Goal: Task Accomplishment & Management: Complete application form

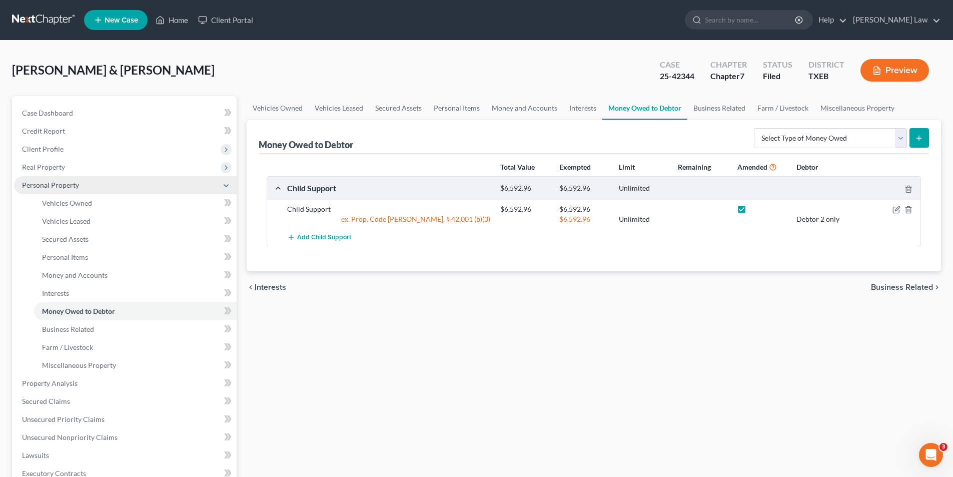
click at [62, 186] on span "Personal Property" at bounding box center [50, 185] width 57 height 9
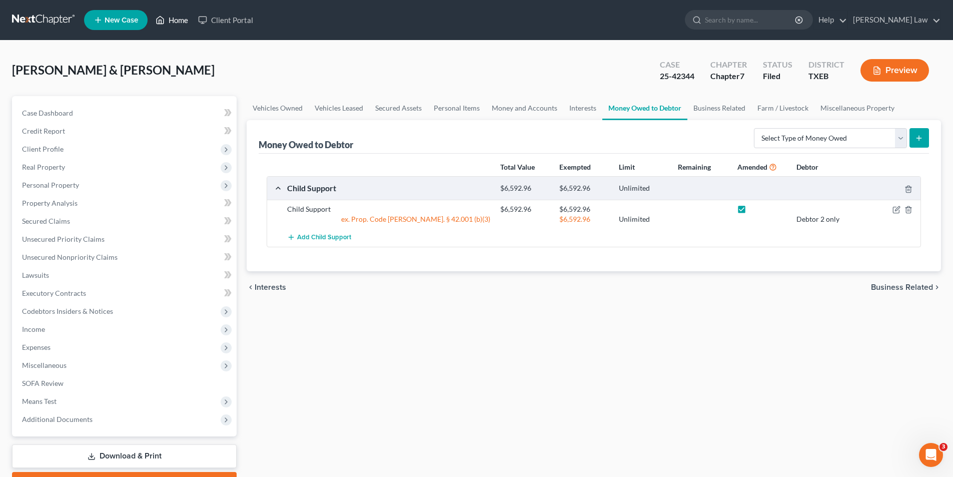
click at [175, 17] on link "Home" at bounding box center [172, 20] width 43 height 18
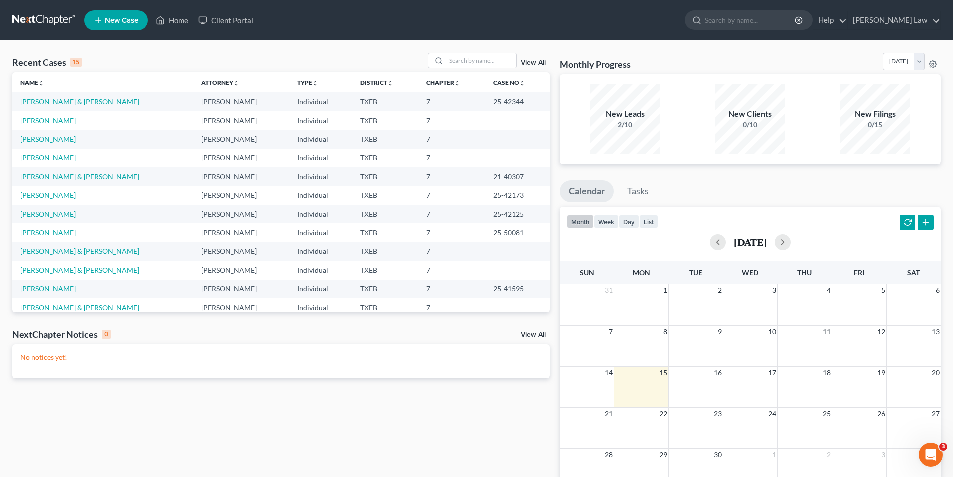
click at [64, 114] on td "[PERSON_NAME]" at bounding box center [102, 120] width 181 height 19
click at [61, 117] on link "[PERSON_NAME]" at bounding box center [48, 120] width 56 height 9
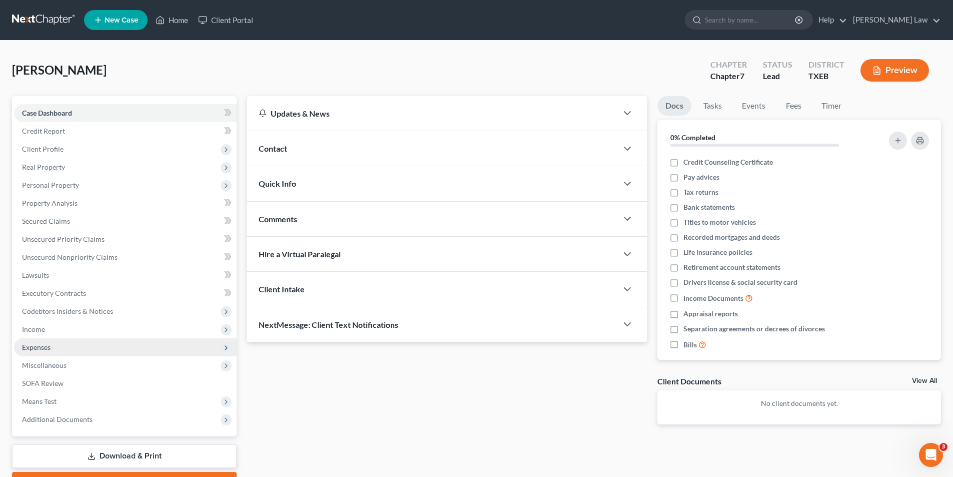
click at [45, 347] on span "Expenses" at bounding box center [36, 347] width 29 height 9
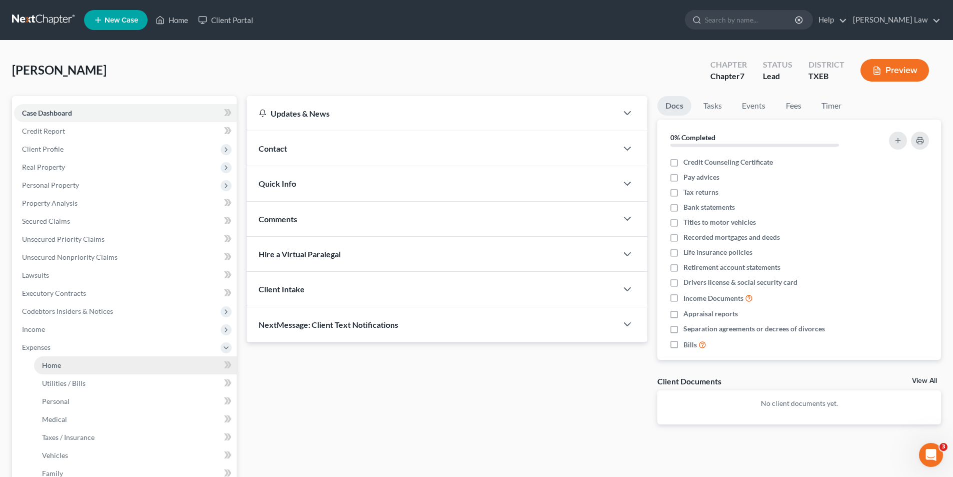
click at [64, 364] on link "Home" at bounding box center [135, 365] width 203 height 18
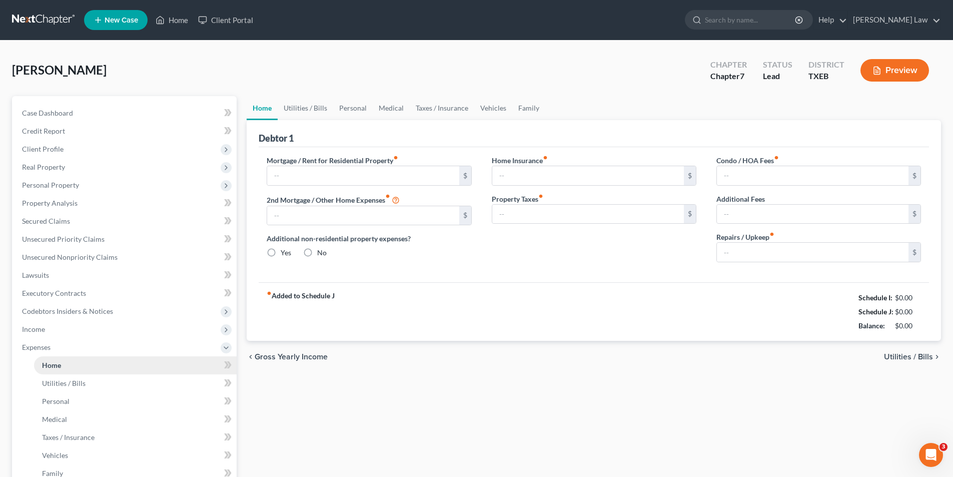
type input "0.00"
radio input "true"
type input "201.45"
type input "600.00"
type input "0.00"
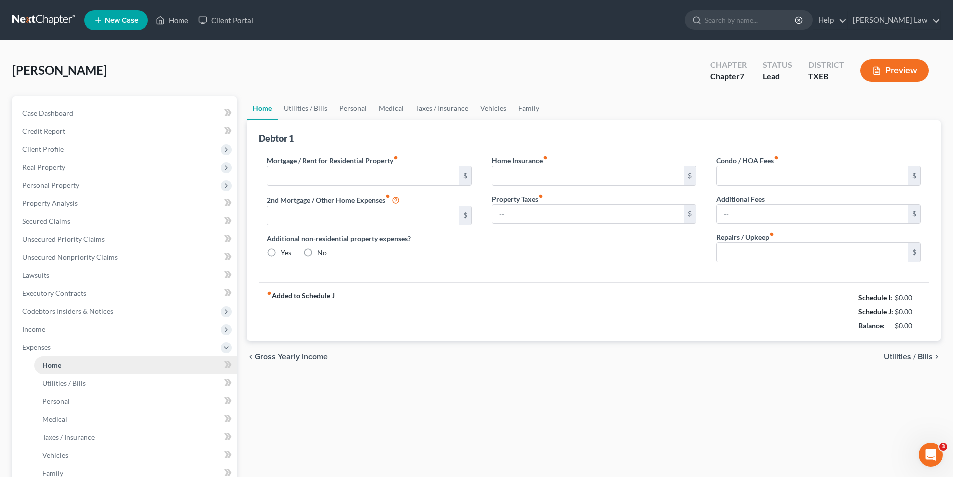
type input "0.00"
type input "100.00"
click at [532, 359] on div "chevron_left Gross Yearly Income Utilities / Bills chevron_right" at bounding box center [594, 357] width 695 height 32
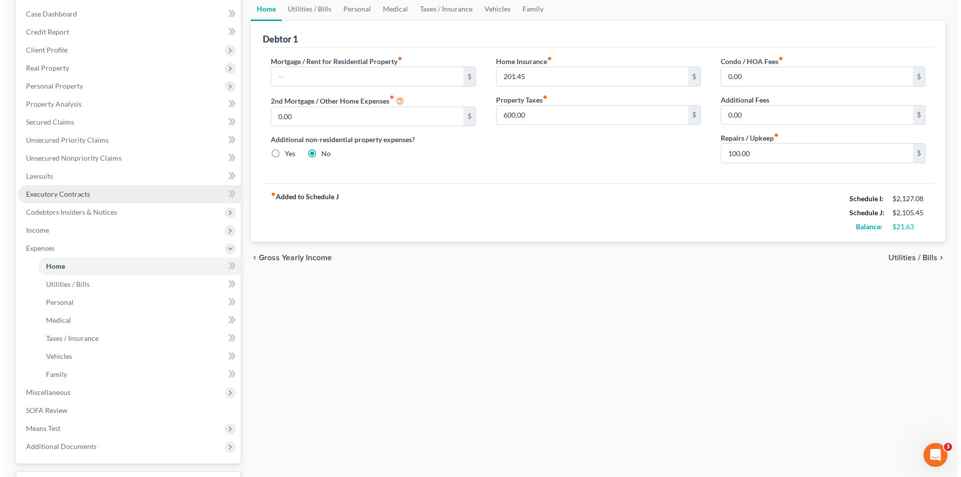
scroll to position [31, 0]
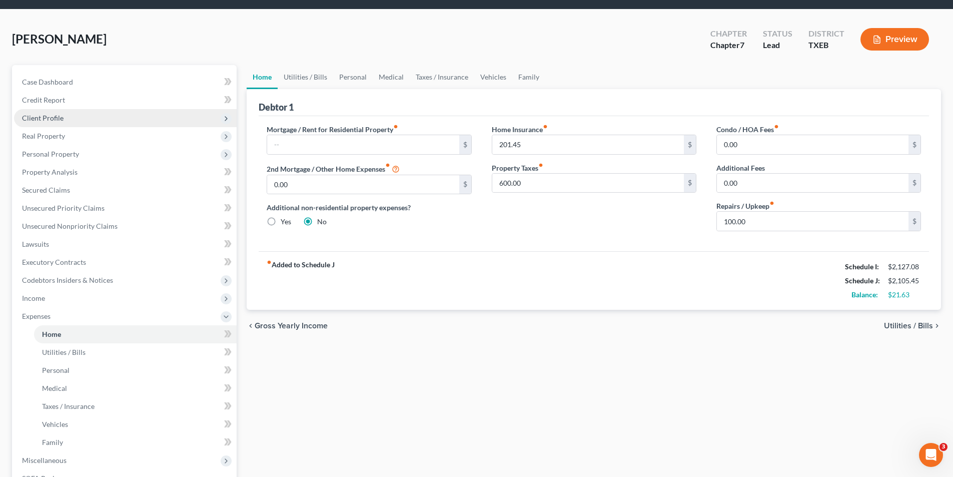
click at [55, 115] on span "Client Profile" at bounding box center [43, 118] width 42 height 9
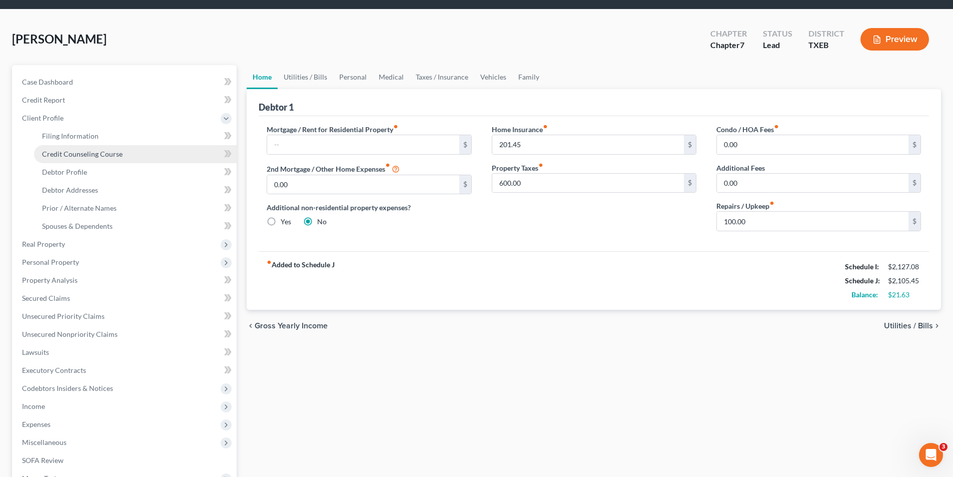
click at [80, 157] on span "Credit Counseling Course" at bounding box center [82, 154] width 81 height 9
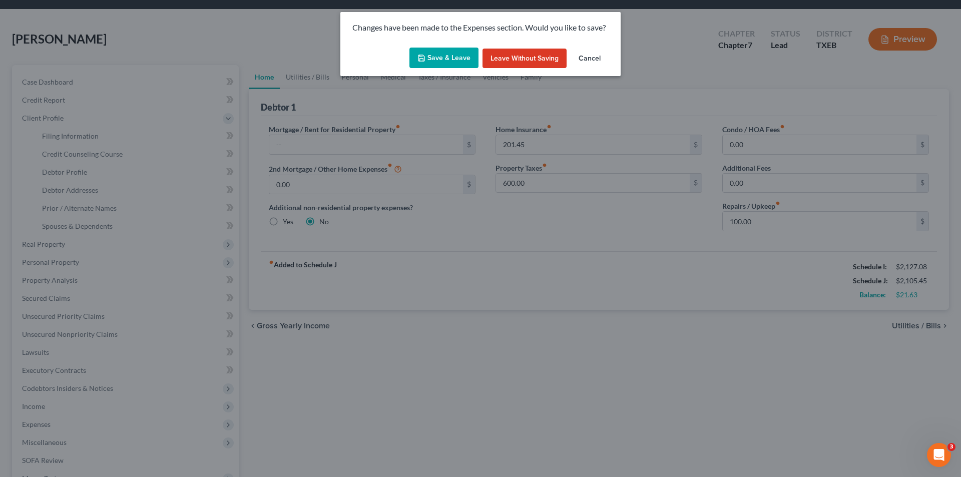
click at [437, 56] on button "Save & Leave" at bounding box center [443, 58] width 69 height 21
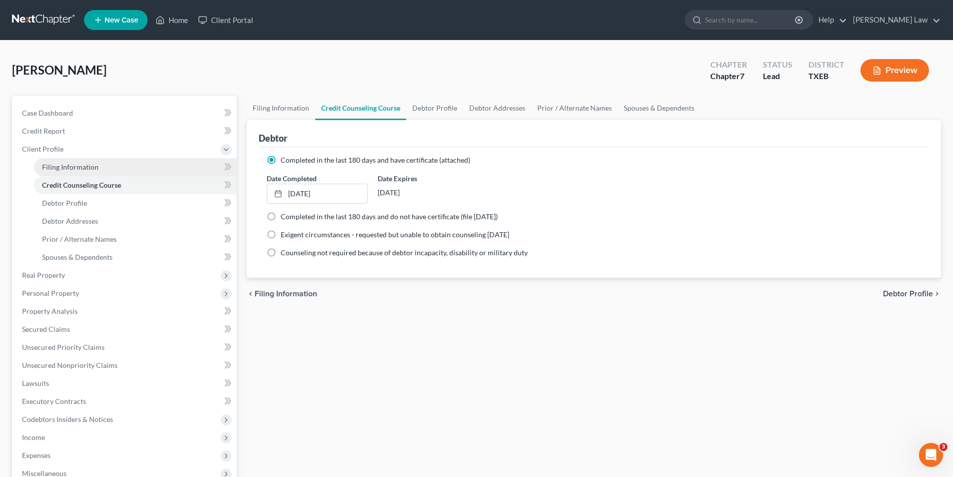
click at [73, 166] on span "Filing Information" at bounding box center [70, 167] width 57 height 9
select select "1"
select select "0"
select select "45"
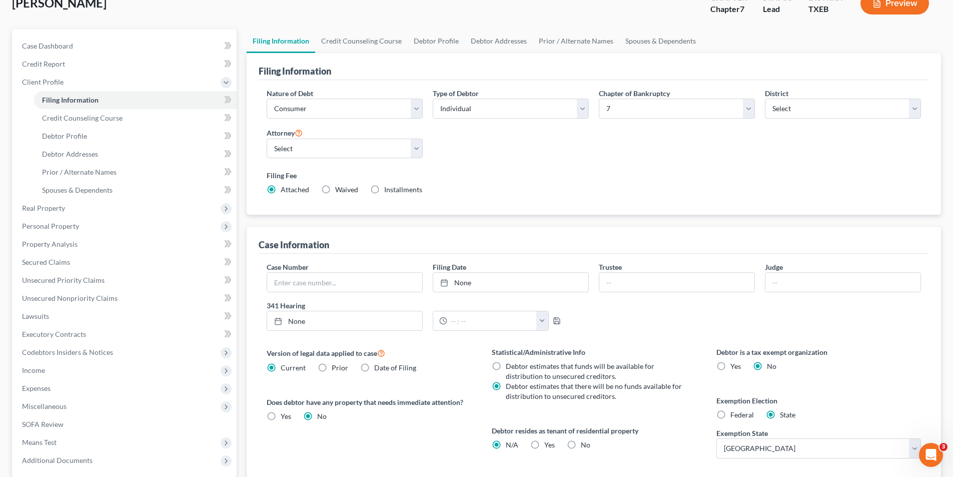
scroll to position [150, 0]
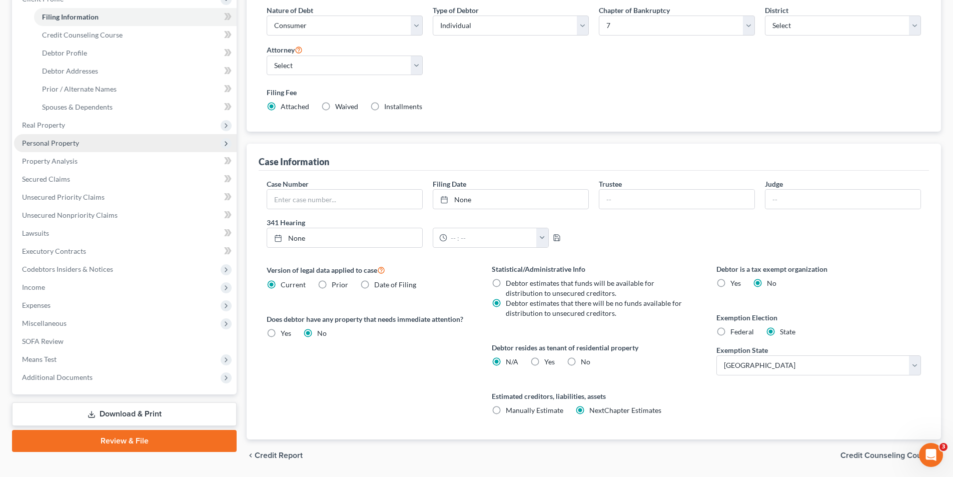
click at [57, 144] on span "Personal Property" at bounding box center [50, 143] width 57 height 9
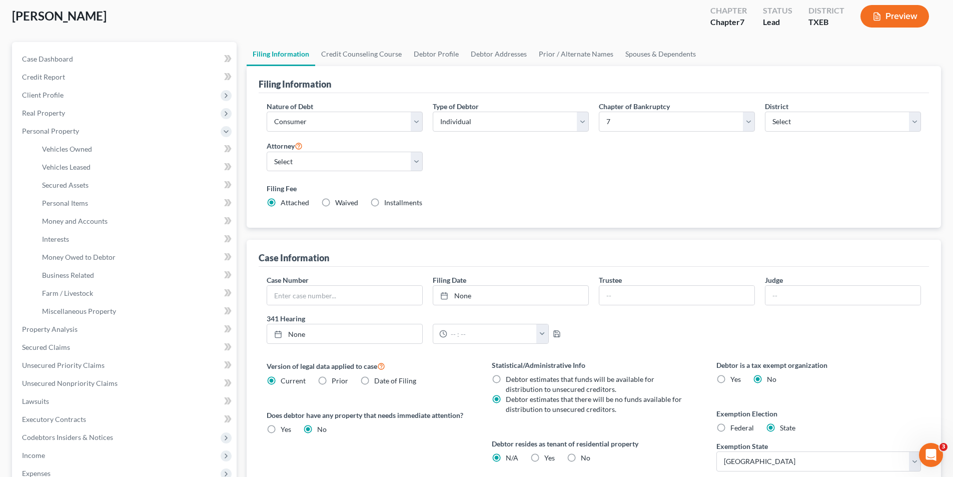
scroll to position [0, 0]
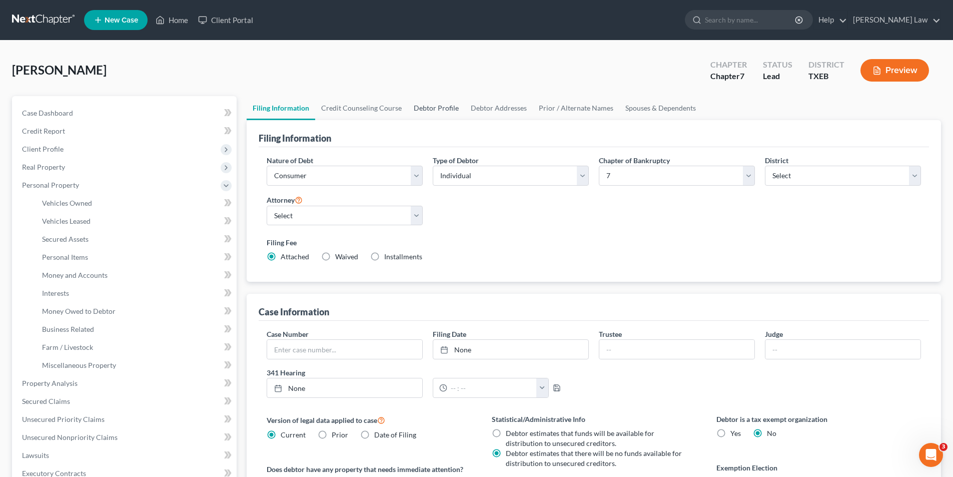
click at [430, 107] on link "Debtor Profile" at bounding box center [436, 108] width 57 height 24
select select "0"
select select "2"
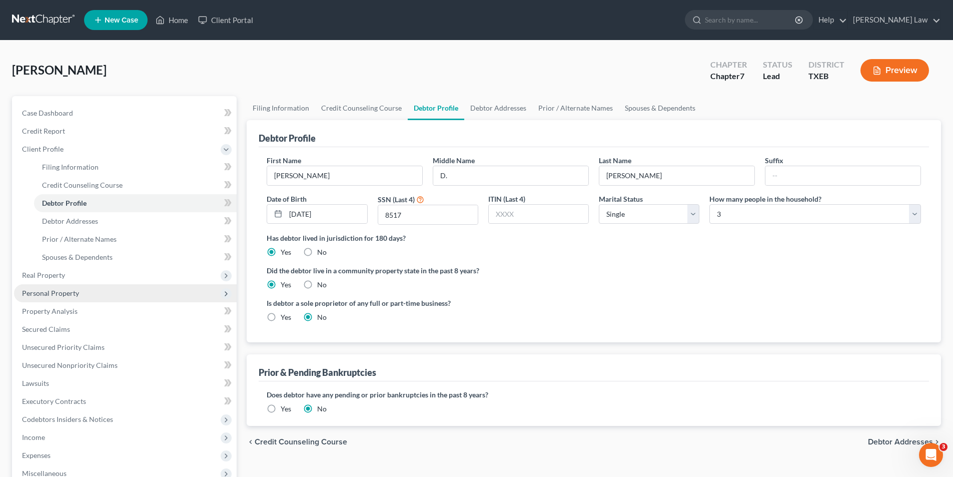
click at [43, 293] on span "Personal Property" at bounding box center [50, 293] width 57 height 9
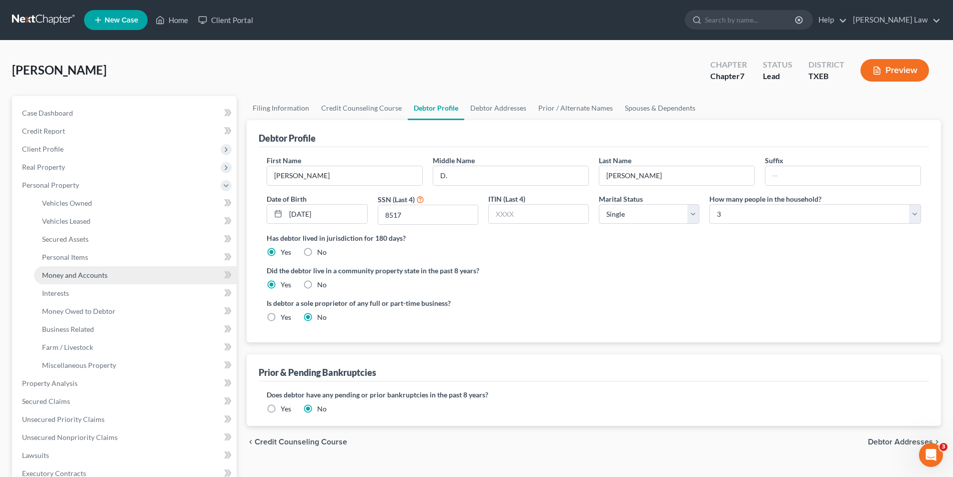
click at [94, 276] on span "Money and Accounts" at bounding box center [75, 275] width 66 height 9
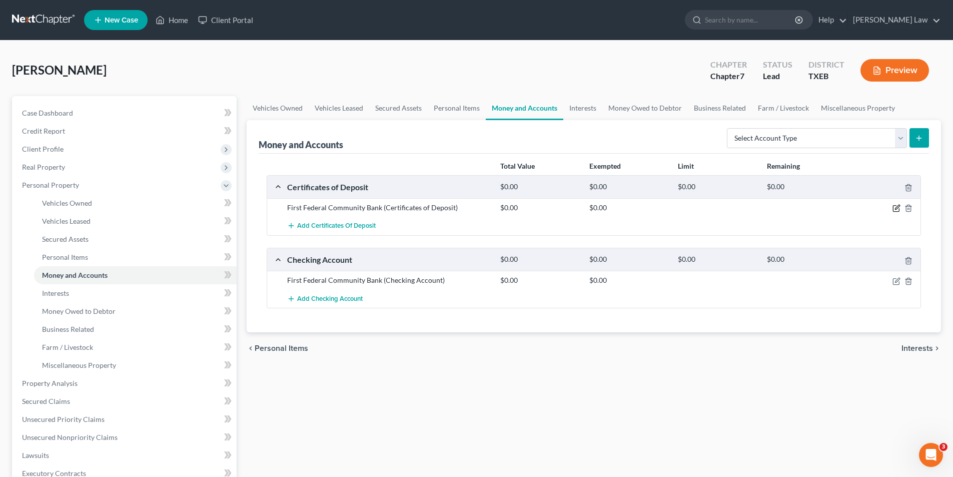
click at [893, 209] on icon "button" at bounding box center [896, 209] width 6 height 6
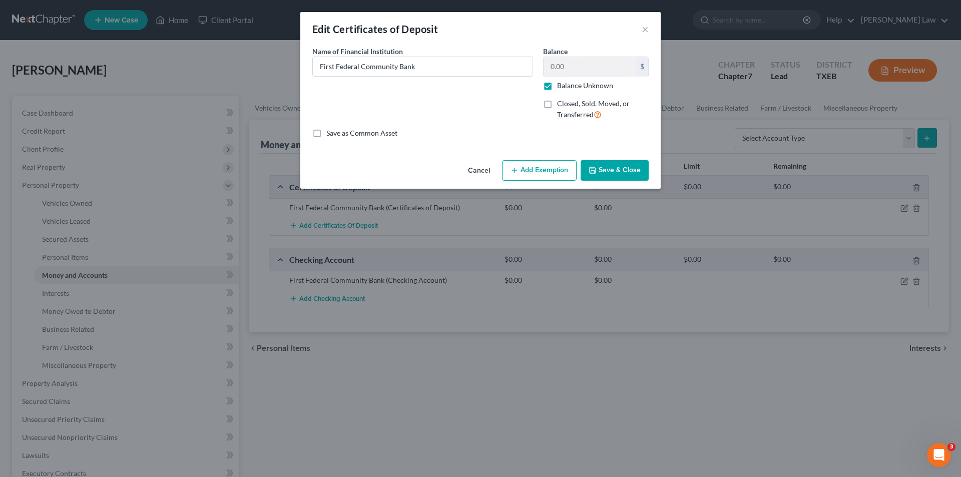
click at [557, 88] on label "Balance Unknown" at bounding box center [585, 86] width 56 height 10
click at [561, 87] on input "Balance Unknown" at bounding box center [564, 84] width 7 height 7
checkbox input "false"
type input "733.58"
click at [604, 167] on button "Save & Close" at bounding box center [615, 170] width 68 height 21
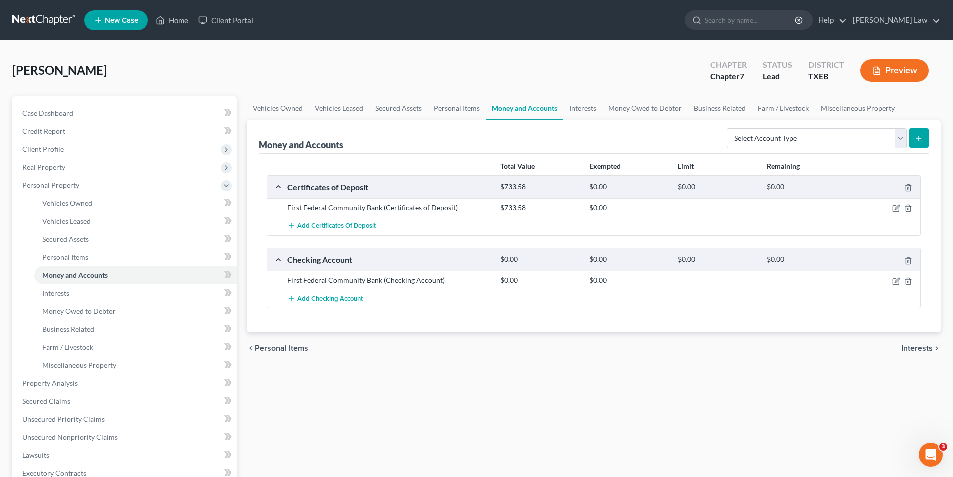
click at [893, 204] on div at bounding box center [886, 208] width 71 height 10
click at [897, 207] on icon "button" at bounding box center [897, 207] width 5 height 5
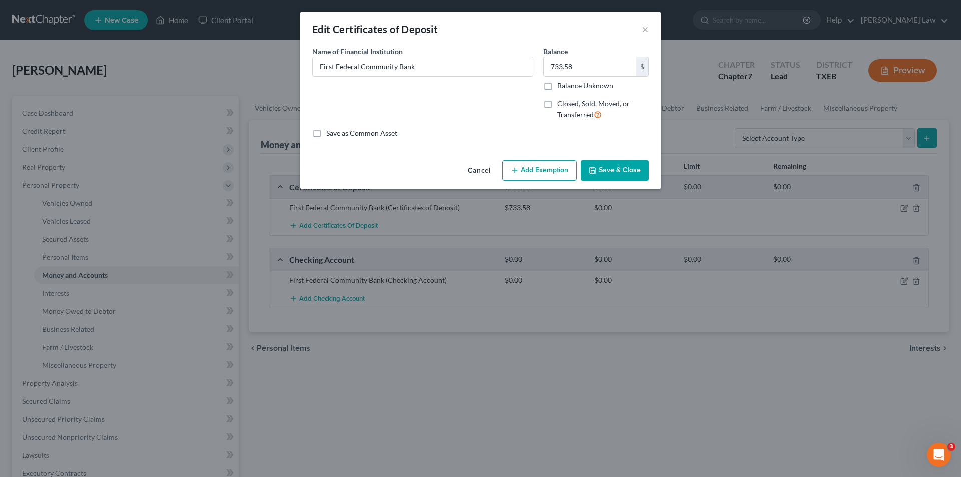
click at [606, 177] on button "Save & Close" at bounding box center [615, 170] width 68 height 21
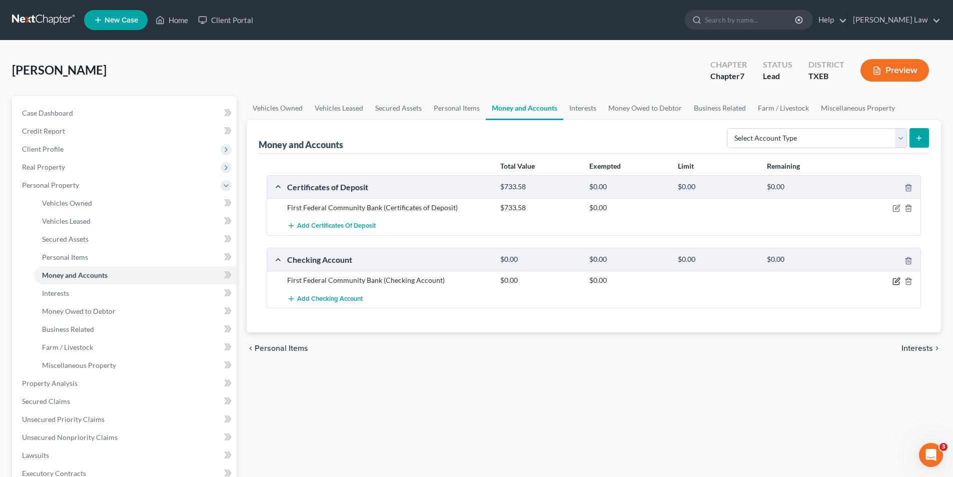
click at [899, 283] on icon "button" at bounding box center [897, 281] width 8 height 8
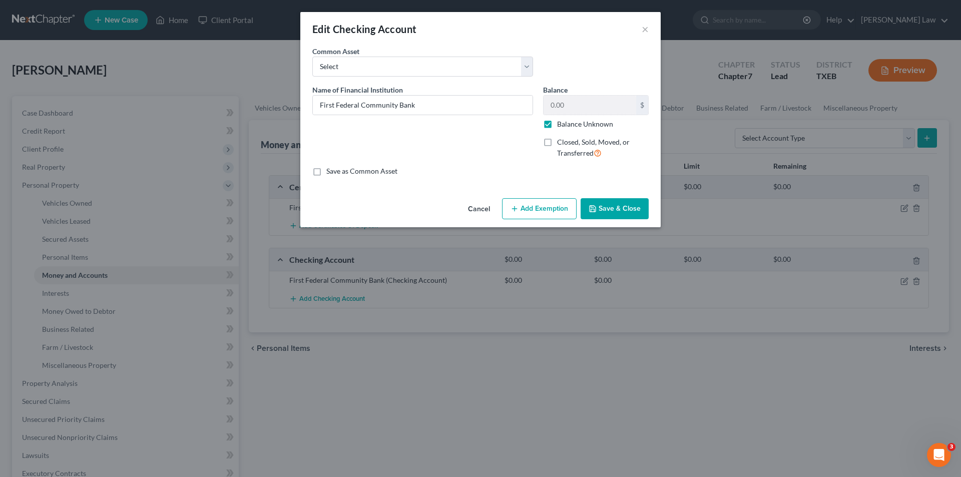
click at [559, 130] on div "Balance 0.00 $ Balance Unknown Balance Undetermined 0.00 $ Balance Unknown Clos…" at bounding box center [596, 126] width 116 height 82
click at [557, 122] on label "Balance Unknown" at bounding box center [585, 124] width 56 height 10
click at [561, 122] on input "Balance Unknown" at bounding box center [564, 122] width 7 height 7
checkbox input "false"
click at [573, 106] on input "0.00" at bounding box center [589, 105] width 93 height 19
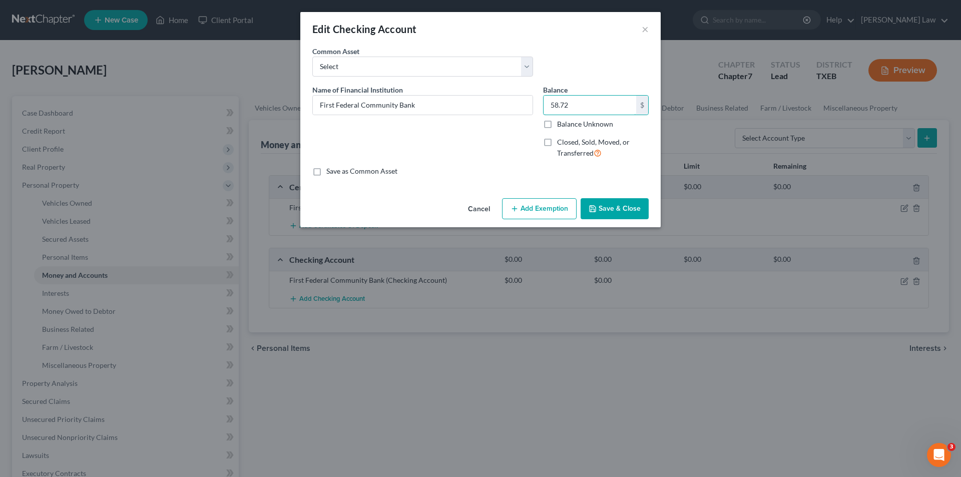
type input "58.72"
click at [626, 210] on button "Save & Close" at bounding box center [615, 208] width 68 height 21
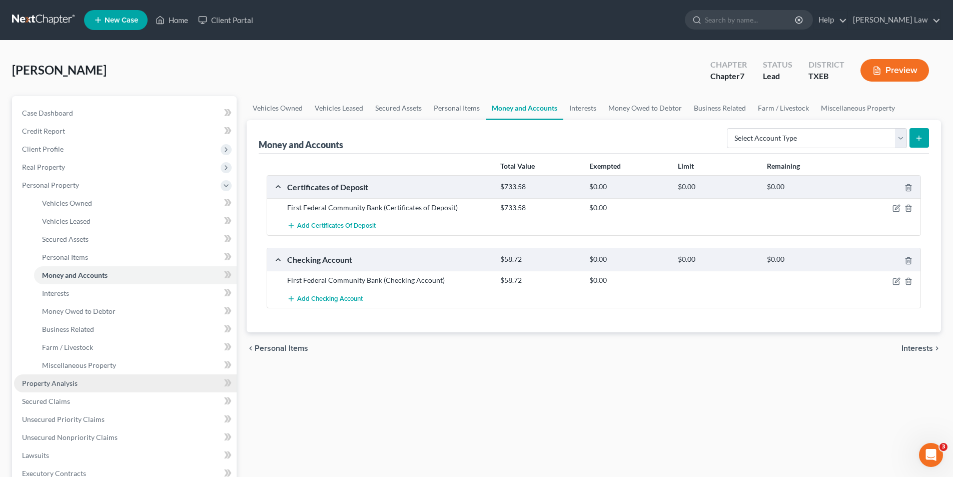
click at [74, 383] on span "Property Analysis" at bounding box center [50, 383] width 56 height 9
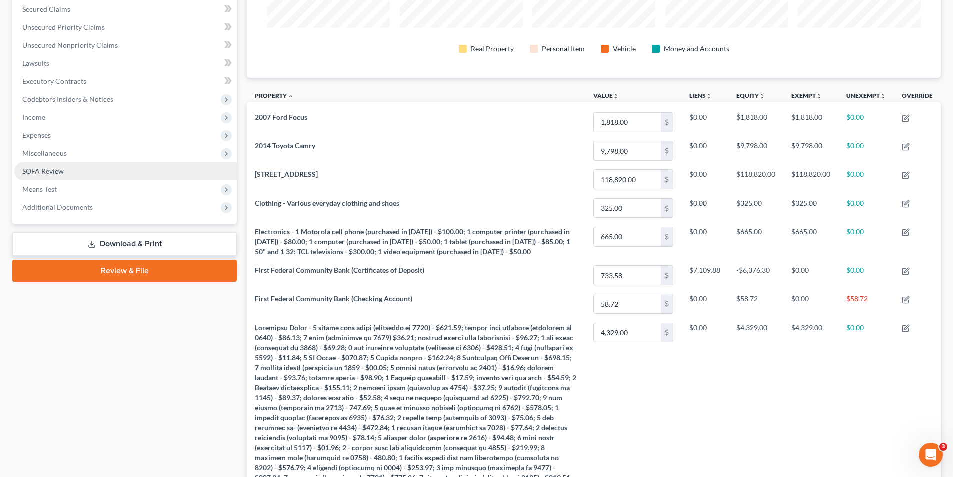
scroll to position [179, 0]
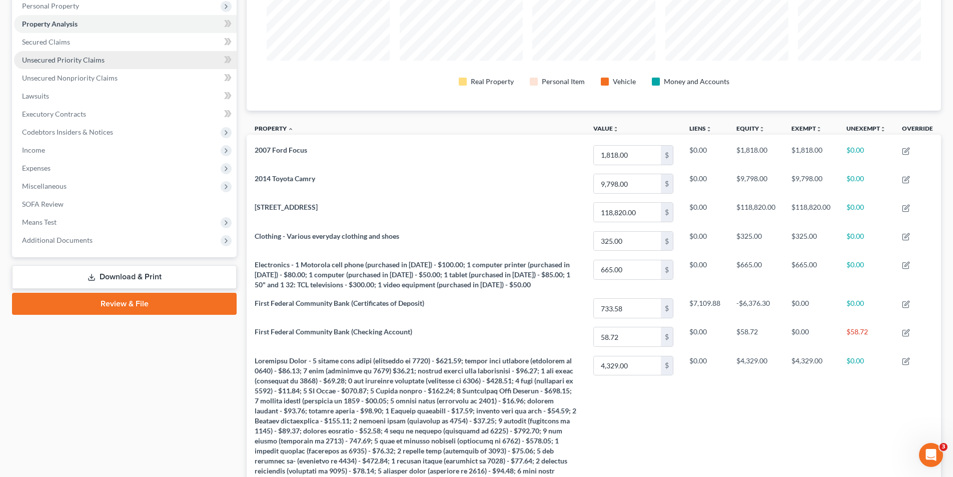
click at [50, 67] on link "Unsecured Priority Claims" at bounding box center [125, 60] width 223 height 18
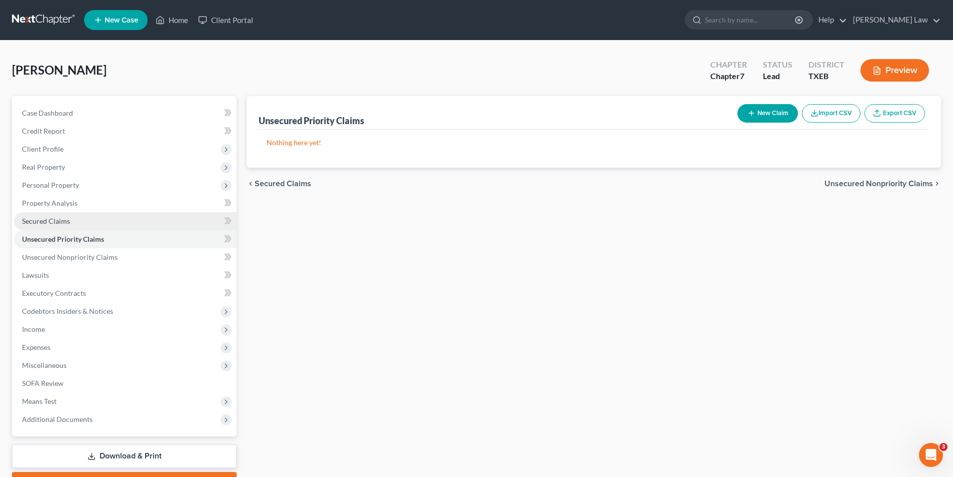
click at [67, 220] on span "Secured Claims" at bounding box center [46, 221] width 48 height 9
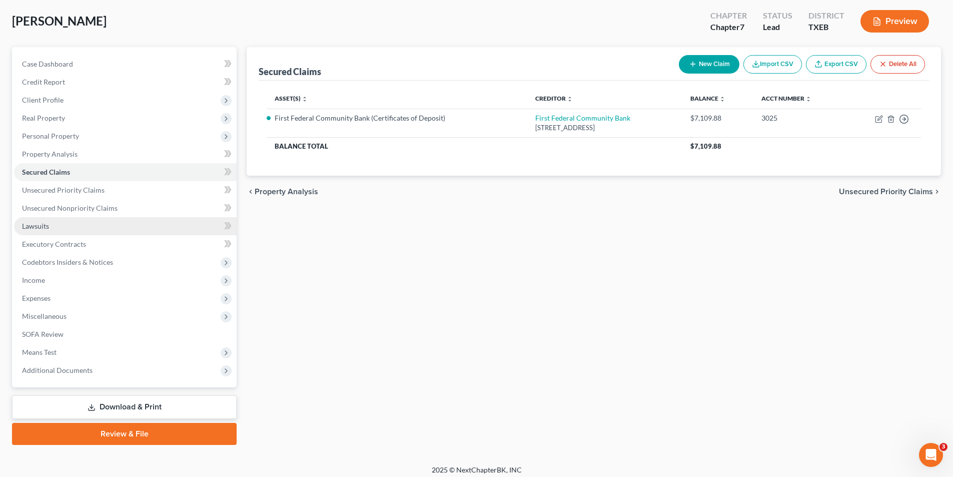
scroll to position [55, 0]
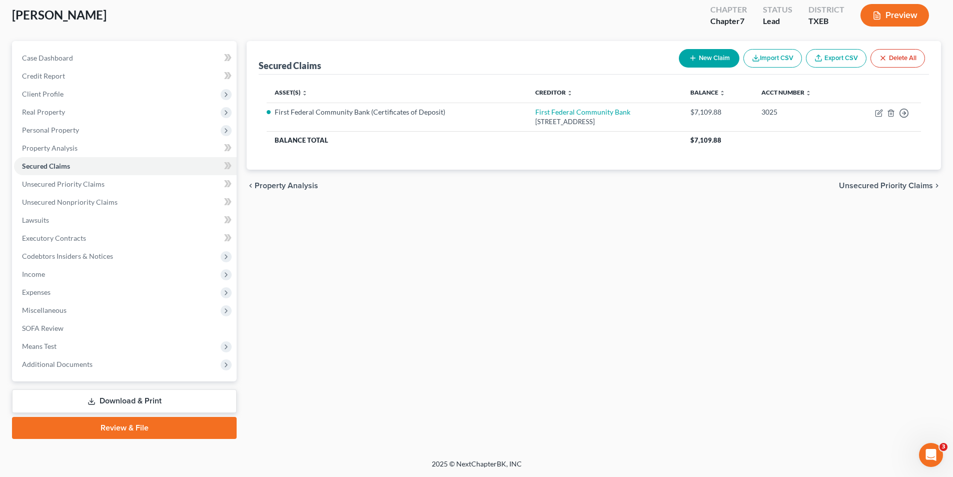
click at [98, 433] on link "Review & File" at bounding box center [124, 428] width 225 height 22
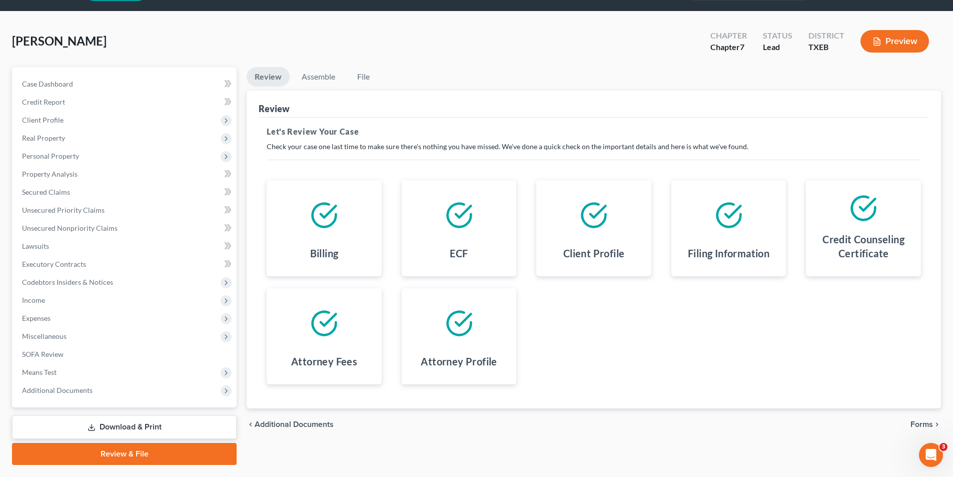
scroll to position [55, 0]
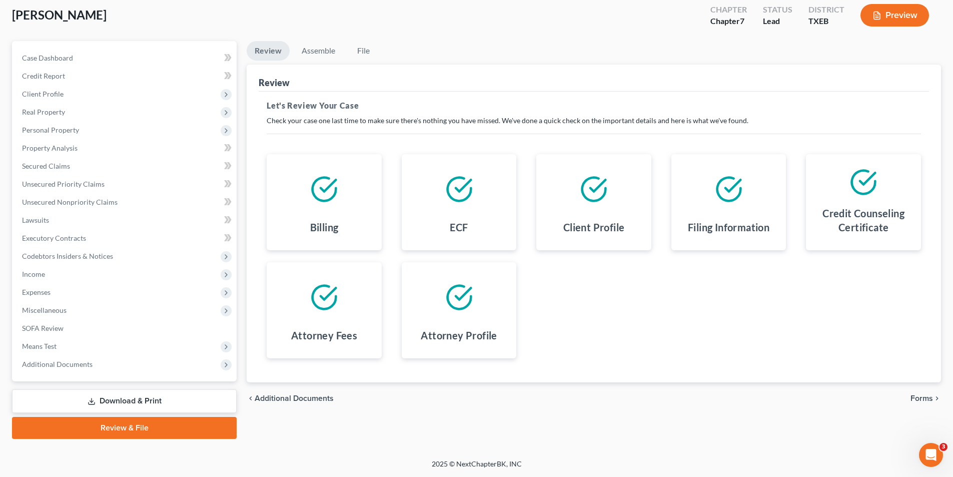
click at [924, 397] on span "Forms" at bounding box center [922, 398] width 23 height 8
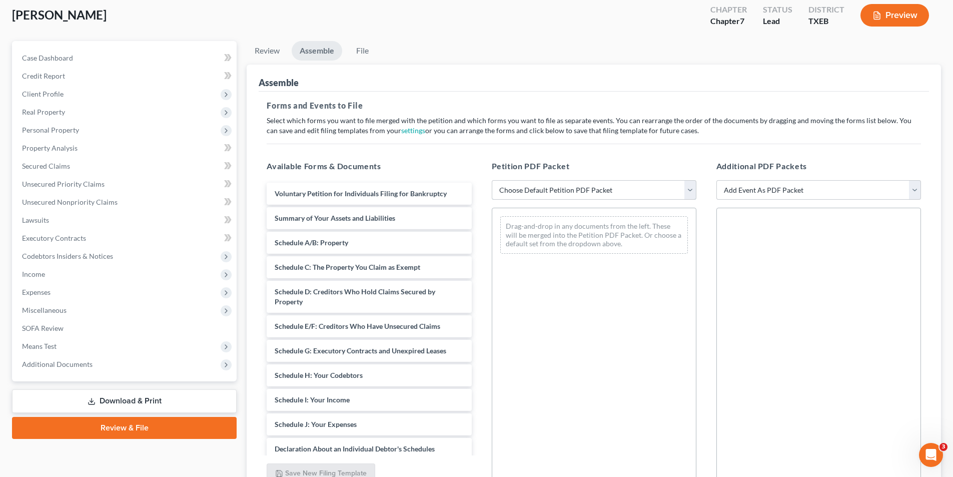
drag, startPoint x: 546, startPoint y: 186, endPoint x: 545, endPoint y: 199, distance: 13.1
click at [546, 186] on select "Choose Default Petition PDF Packet Emergency Filing (Voluntary Petition and Cre…" at bounding box center [594, 190] width 205 height 20
click at [492, 180] on select "Choose Default Petition PDF Packet Emergency Filing (Voluntary Petition and Cre…" at bounding box center [594, 190] width 205 height 20
drag, startPoint x: 522, startPoint y: 189, endPoint x: 521, endPoint y: 194, distance: 5.0
click at [522, 189] on select "Choose Default Petition PDF Packet Emergency Filing (Voluntary Petition and Cre…" at bounding box center [594, 190] width 205 height 20
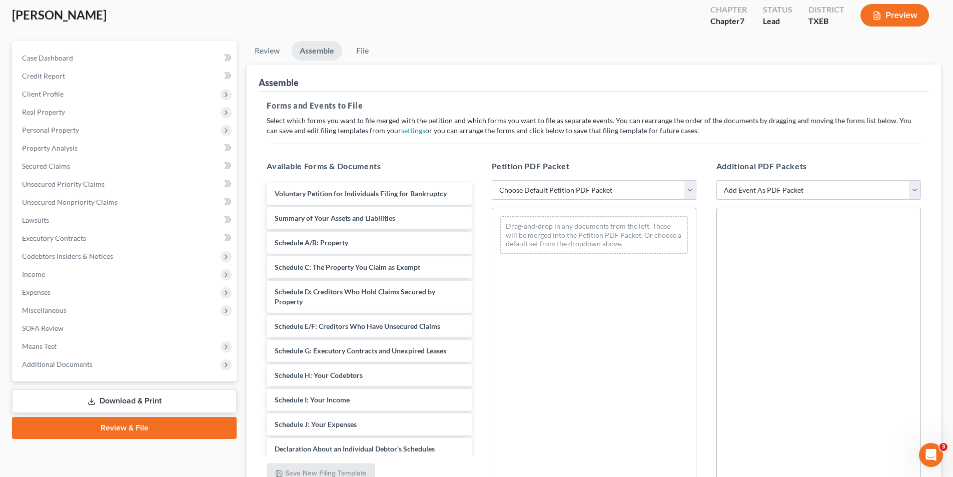
select select "1"
click at [492, 180] on select "Choose Default Petition PDF Packet Emergency Filing (Voluntary Petition and Cre…" at bounding box center [594, 190] width 205 height 20
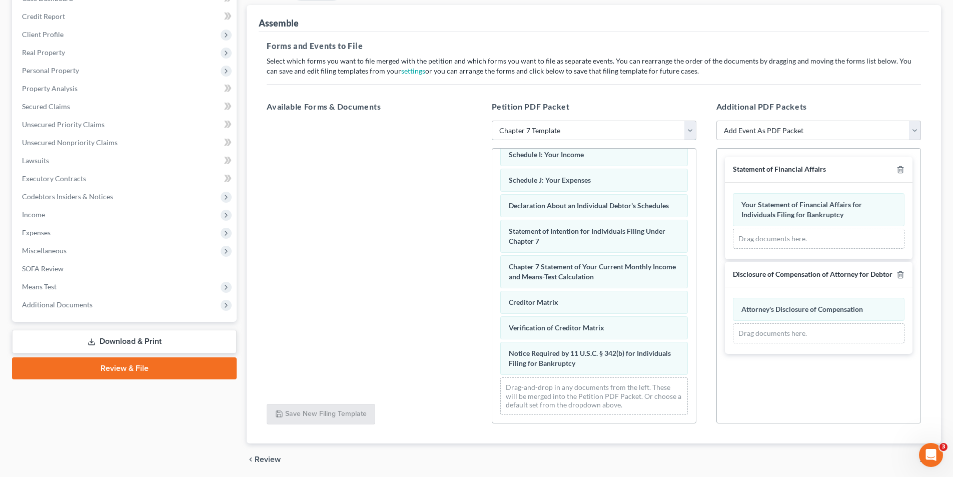
scroll to position [151, 0]
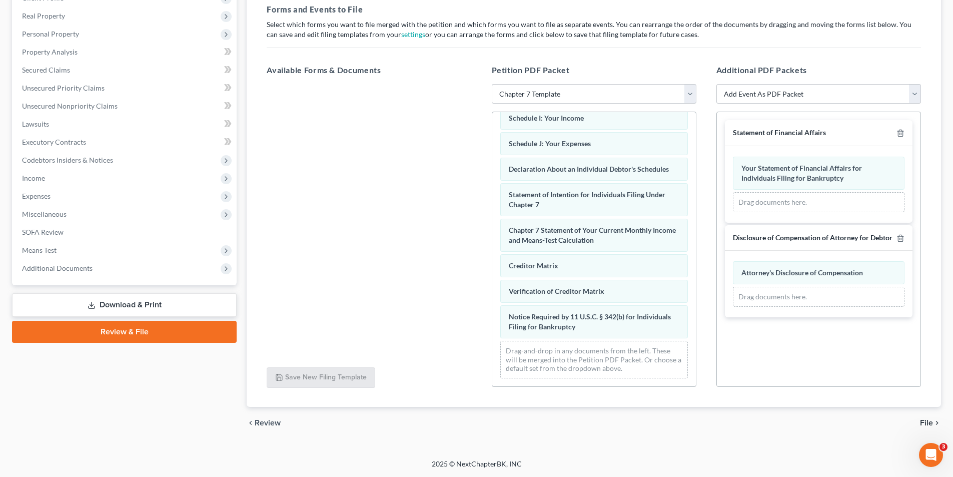
click at [926, 426] on span "File" at bounding box center [926, 423] width 13 height 8
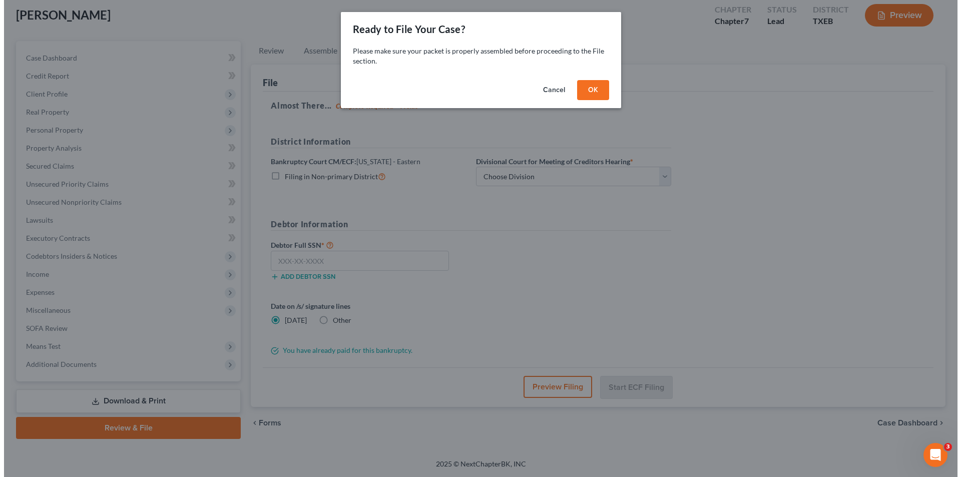
scroll to position [55, 0]
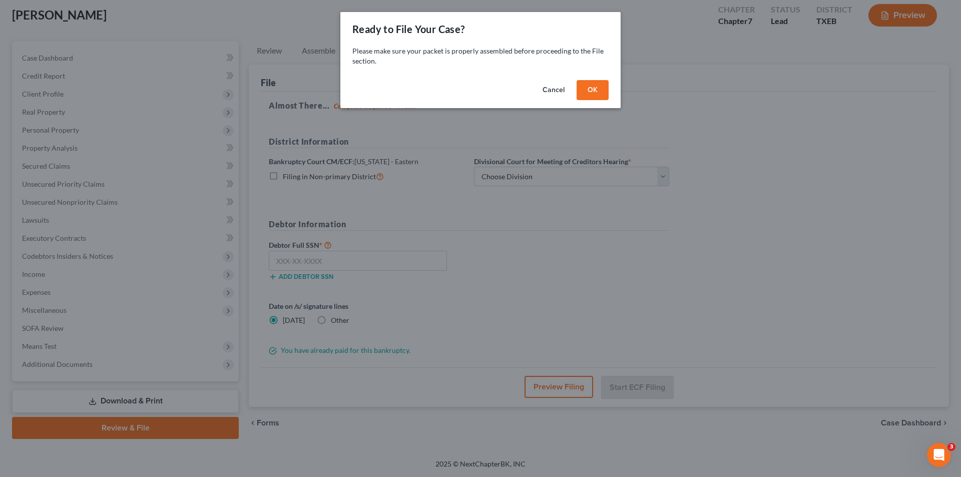
click at [588, 94] on button "OK" at bounding box center [593, 90] width 32 height 20
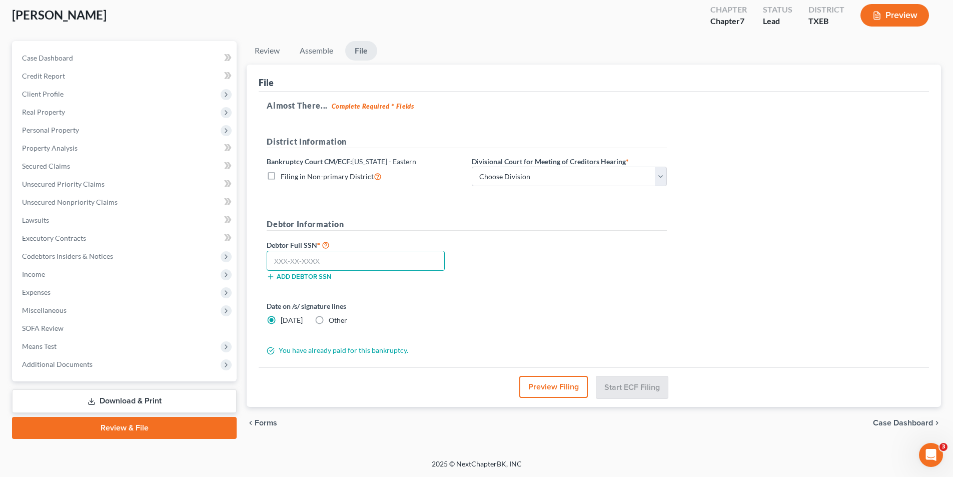
click at [371, 269] on input "text" at bounding box center [356, 261] width 178 height 20
type input "460-73-8517"
click at [544, 382] on button "Preview Filing" at bounding box center [553, 387] width 69 height 22
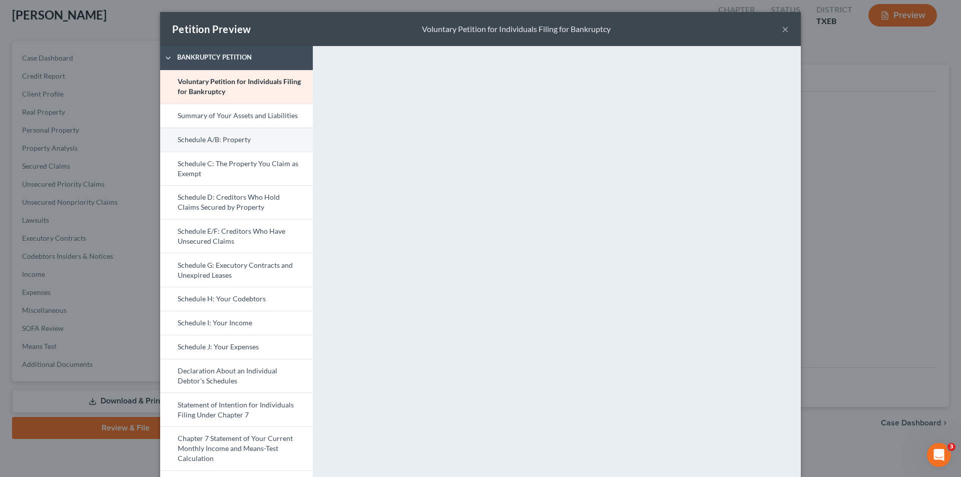
click at [202, 137] on link "Schedule A/B: Property" at bounding box center [236, 140] width 153 height 24
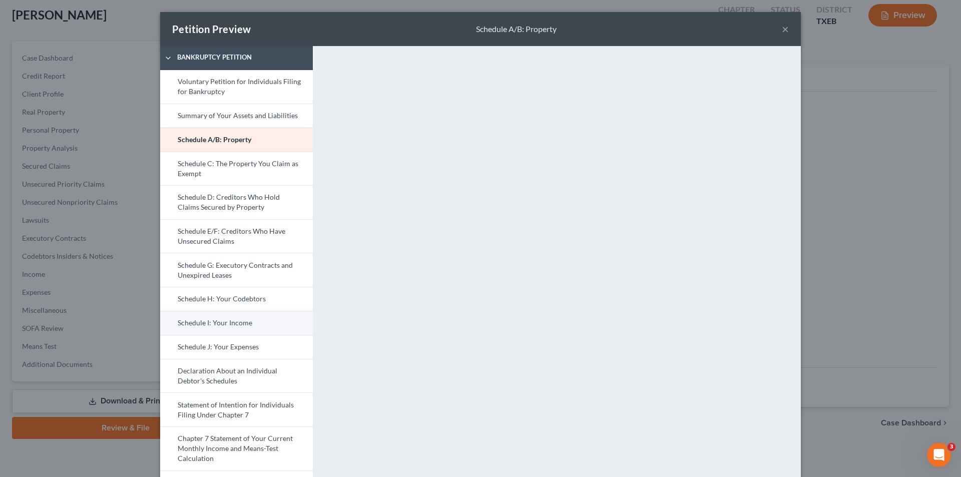
click at [217, 321] on link "Schedule I: Your Income" at bounding box center [236, 323] width 153 height 24
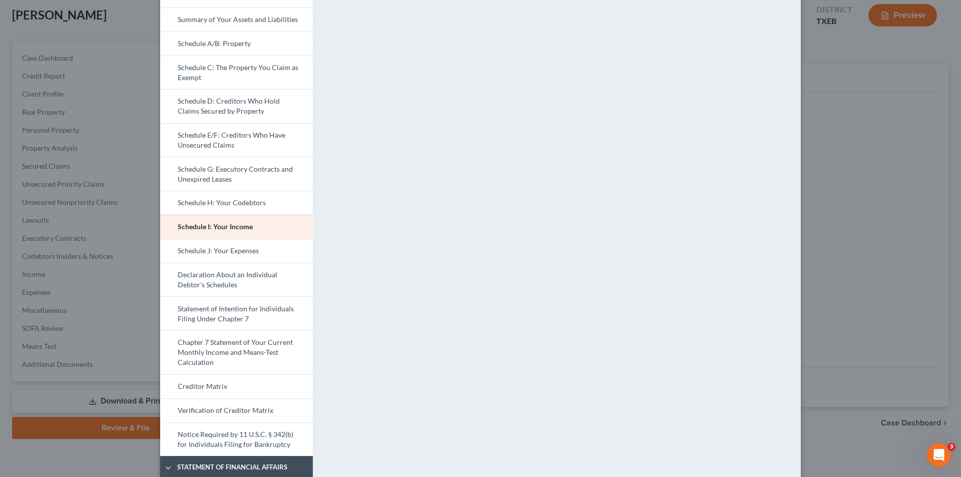
scroll to position [0, 0]
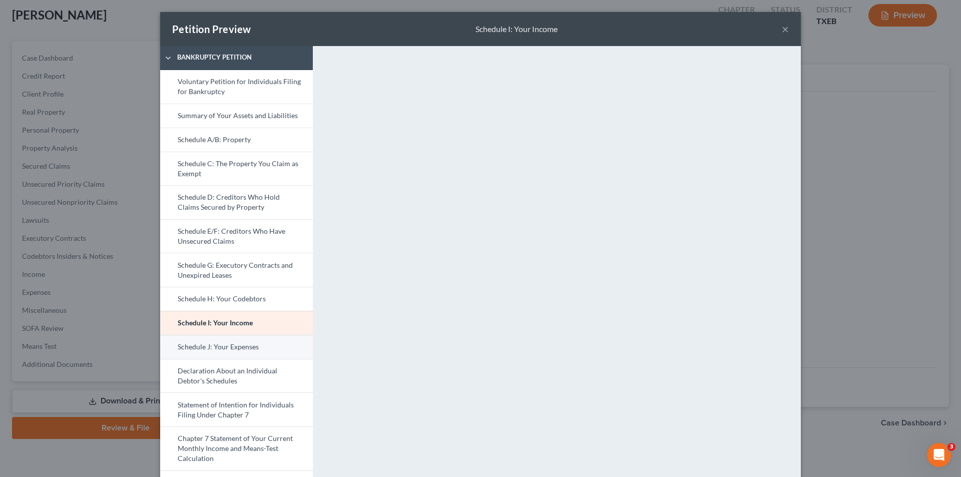
click at [231, 348] on link "Schedule J: Your Expenses" at bounding box center [236, 347] width 153 height 24
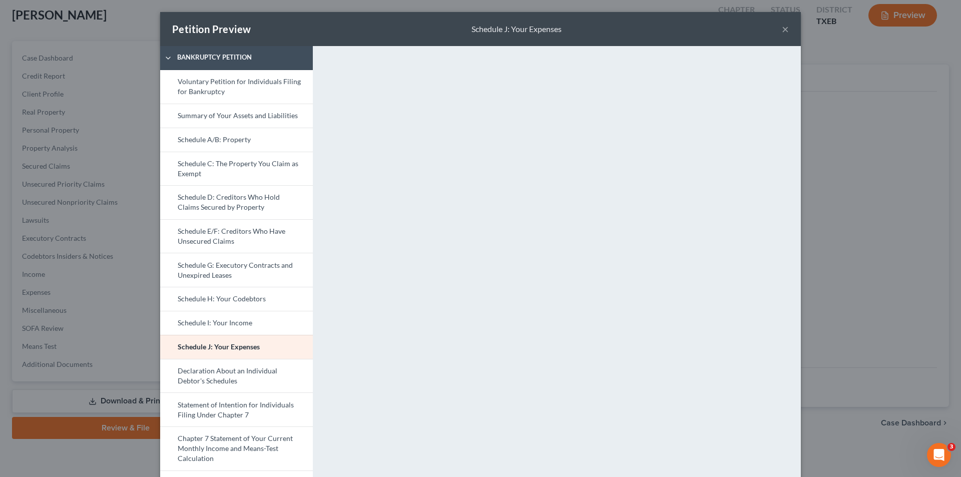
click at [787, 29] on div "Petition Preview Schedule J: Your Expenses ×" at bounding box center [480, 29] width 641 height 34
click at [782, 28] on button "×" at bounding box center [785, 29] width 7 height 12
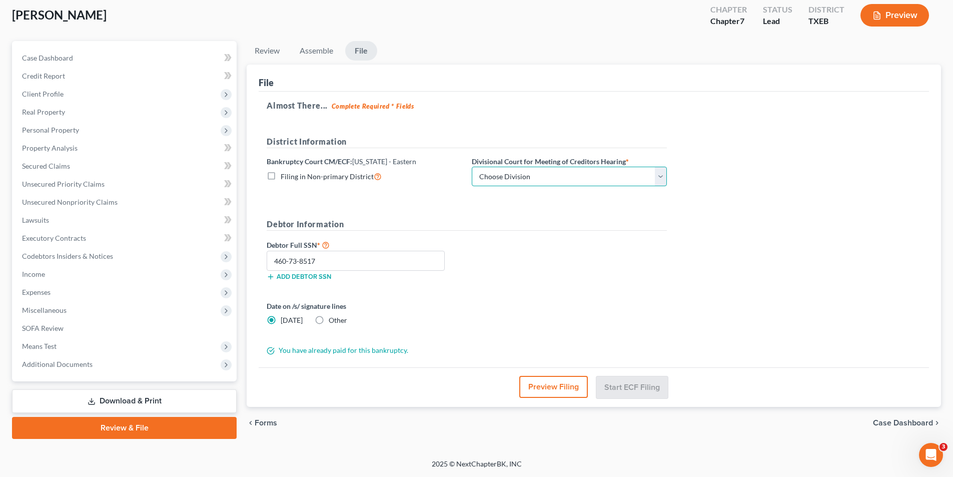
click at [579, 181] on select "Choose Division Beaumont Lufkin [PERSON_NAME] ([GEOGRAPHIC_DATA]) Texarkana [PE…" at bounding box center [569, 177] width 195 height 20
select select "3"
click at [472, 167] on select "Choose Division Beaumont Lufkin [PERSON_NAME] ([GEOGRAPHIC_DATA]) Texarkana [PE…" at bounding box center [569, 177] width 195 height 20
click at [627, 388] on button "Start ECF Filing" at bounding box center [633, 387] width 72 height 22
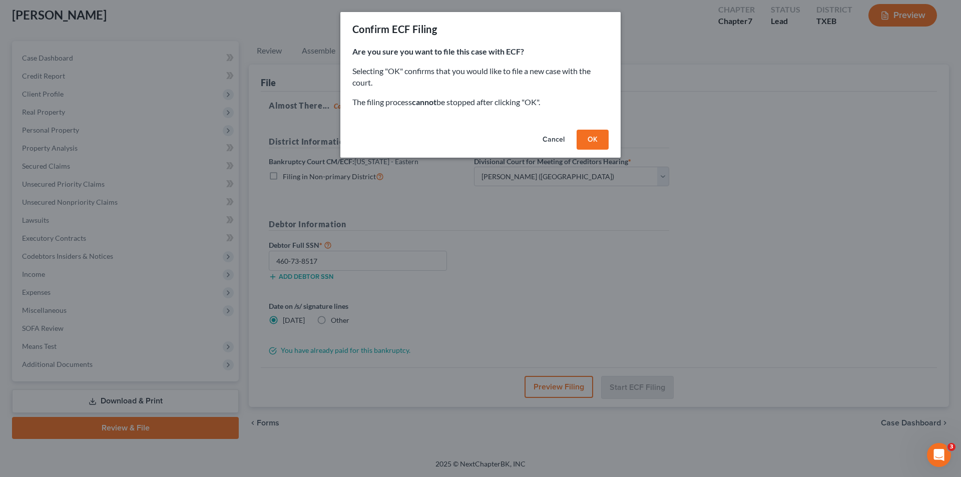
click at [553, 142] on button "Cancel" at bounding box center [553, 140] width 38 height 20
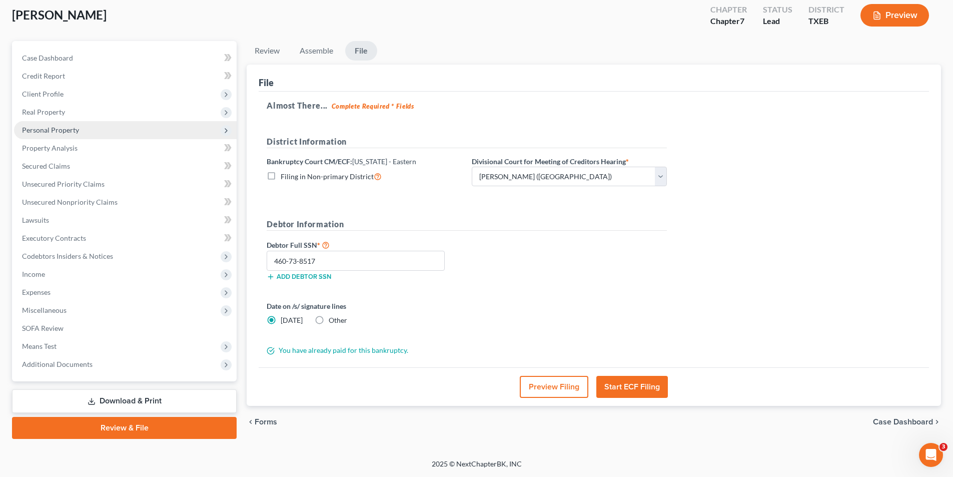
click at [61, 130] on span "Personal Property" at bounding box center [50, 130] width 57 height 9
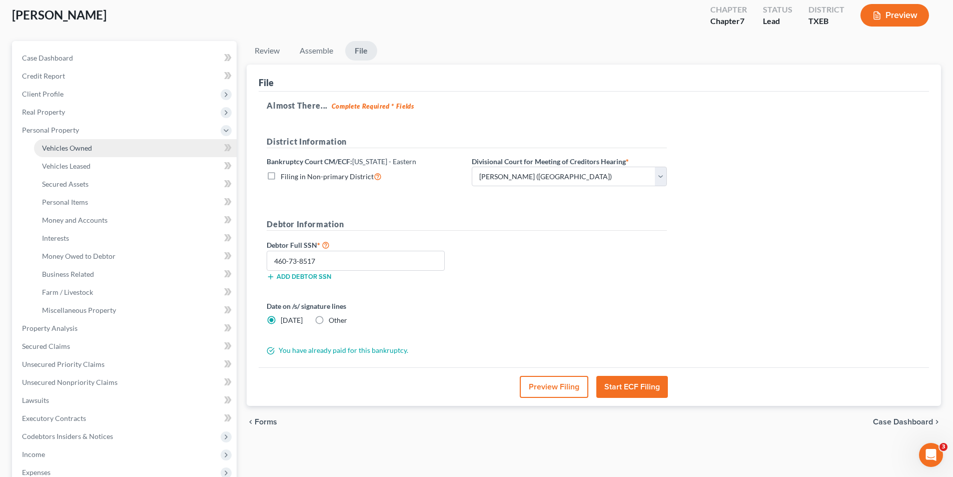
click at [81, 149] on span "Vehicles Owned" at bounding box center [67, 148] width 50 height 9
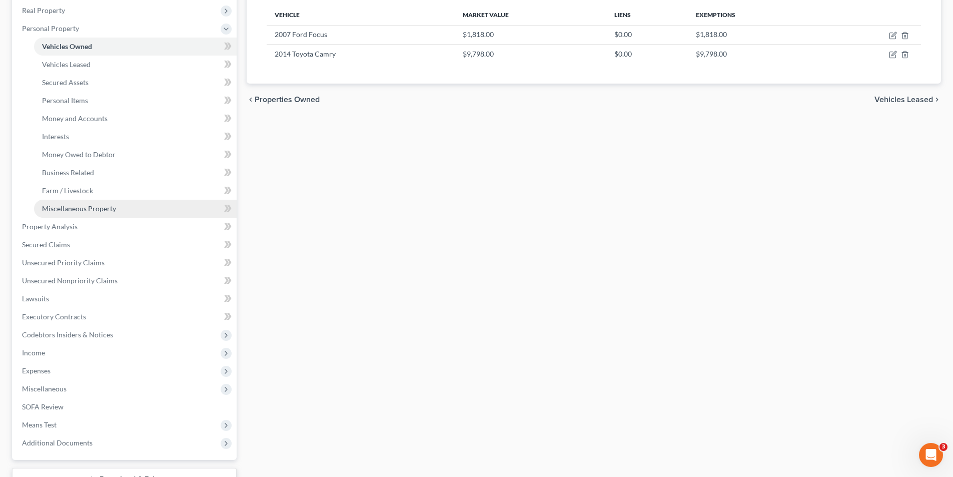
scroll to position [235, 0]
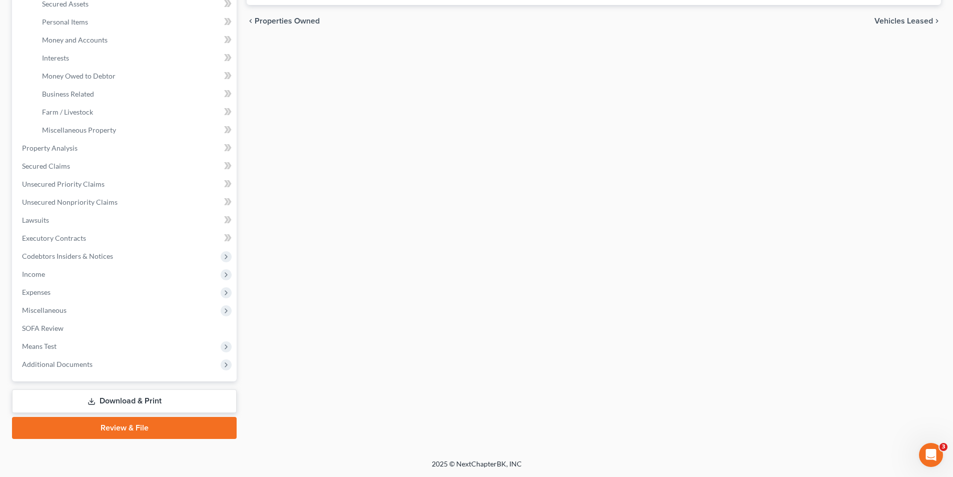
click at [112, 428] on link "Review & File" at bounding box center [124, 428] width 225 height 22
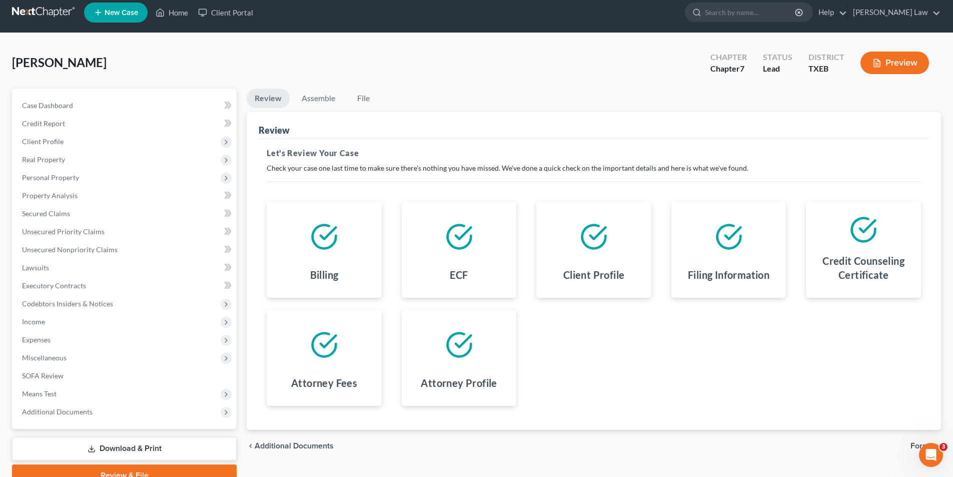
scroll to position [55, 0]
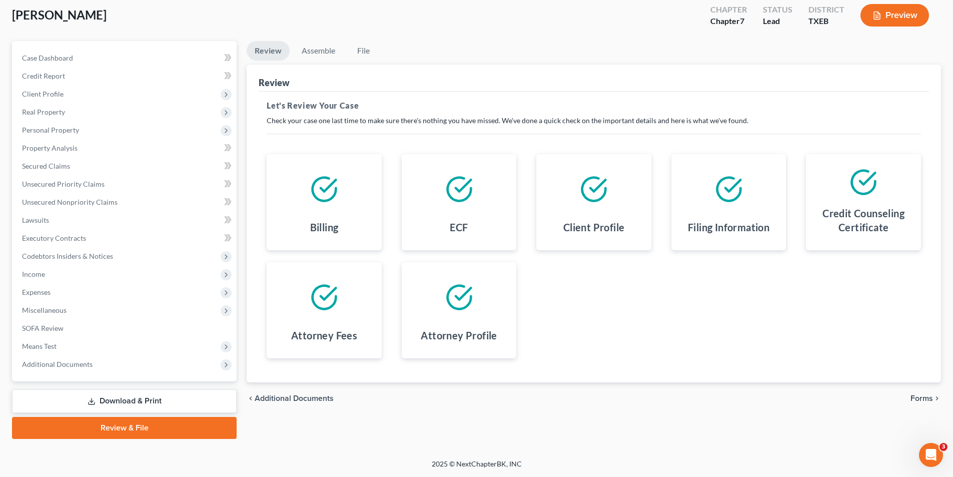
click at [928, 400] on span "Forms" at bounding box center [922, 398] width 23 height 8
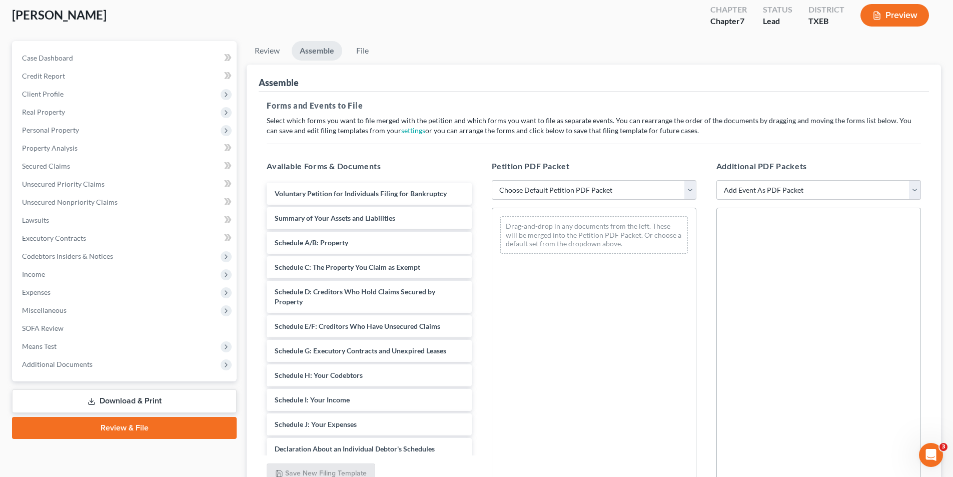
drag, startPoint x: 526, startPoint y: 188, endPoint x: 526, endPoint y: 198, distance: 9.5
click at [526, 188] on select "Choose Default Petition PDF Packet Emergency Filing (Voluntary Petition and Cre…" at bounding box center [594, 190] width 205 height 20
select select "1"
click at [492, 180] on select "Choose Default Petition PDF Packet Emergency Filing (Voluntary Petition and Cre…" at bounding box center [594, 190] width 205 height 20
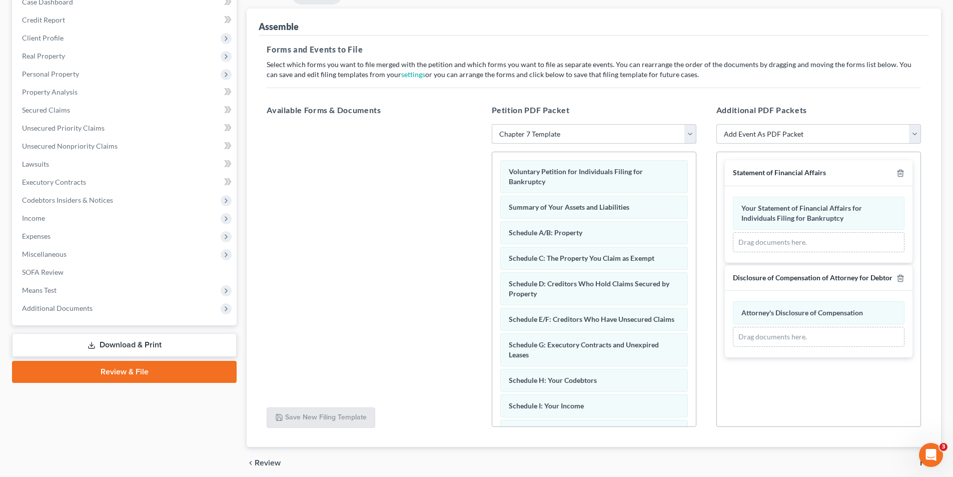
scroll to position [151, 0]
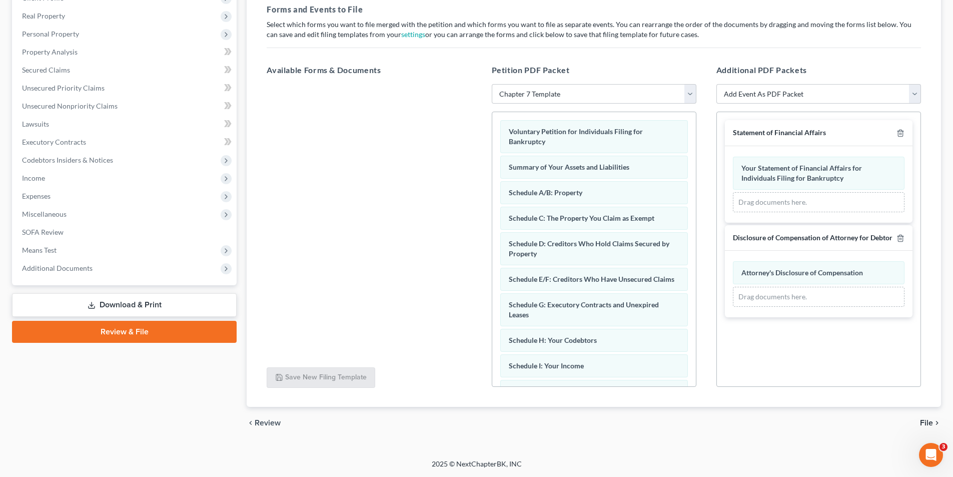
click at [931, 427] on span "File" at bounding box center [926, 423] width 13 height 8
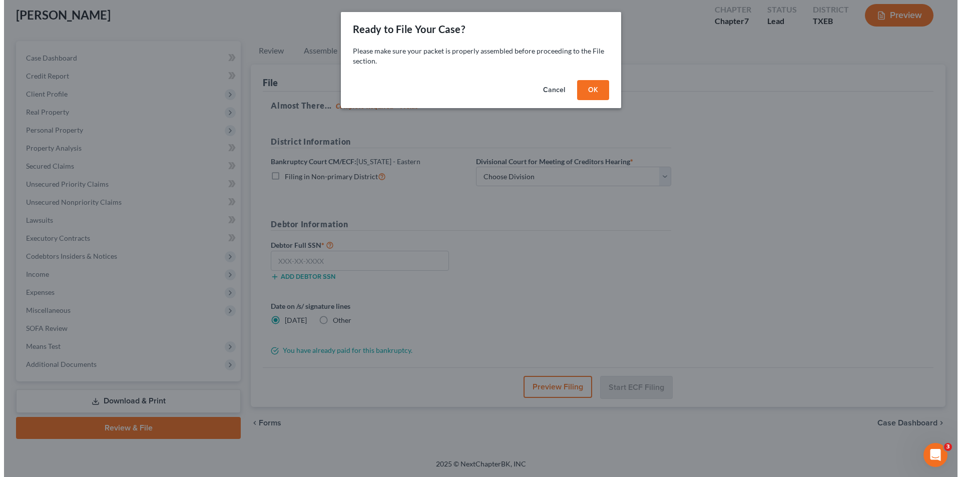
scroll to position [55, 0]
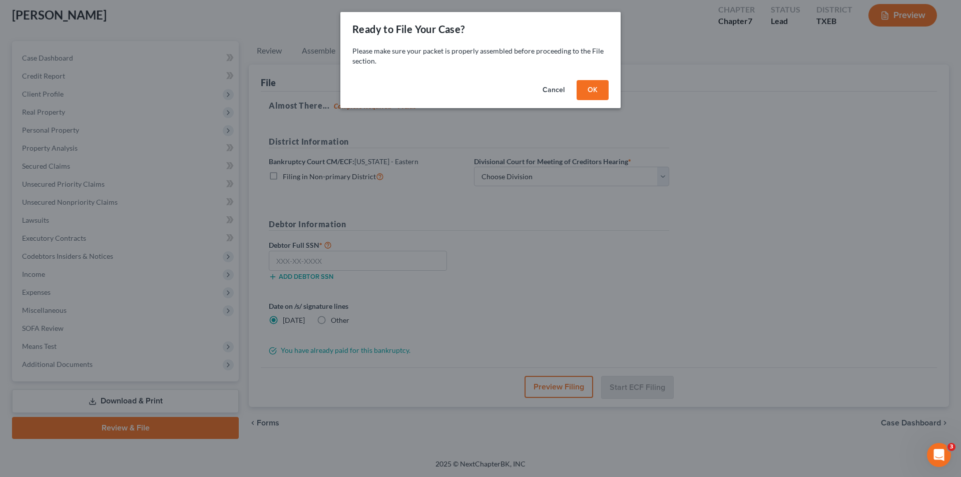
click at [602, 97] on button "OK" at bounding box center [593, 90] width 32 height 20
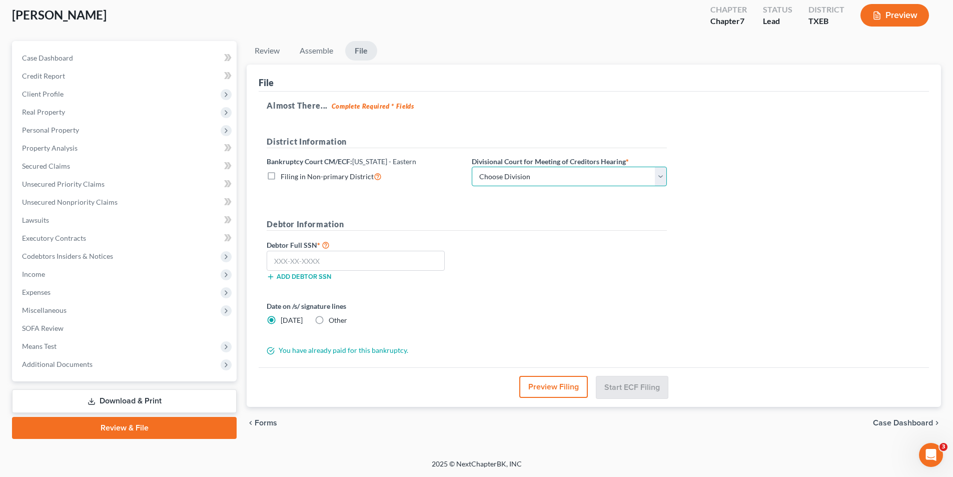
click at [555, 177] on select "Choose Division Beaumont Lufkin [PERSON_NAME] ([GEOGRAPHIC_DATA]) Texarkana [PE…" at bounding box center [569, 177] width 195 height 20
select select "3"
click at [472, 167] on select "Choose Division Beaumont Lufkin [PERSON_NAME] ([GEOGRAPHIC_DATA]) Texarkana [PE…" at bounding box center [569, 177] width 195 height 20
click at [314, 265] on input "text" at bounding box center [356, 261] width 178 height 20
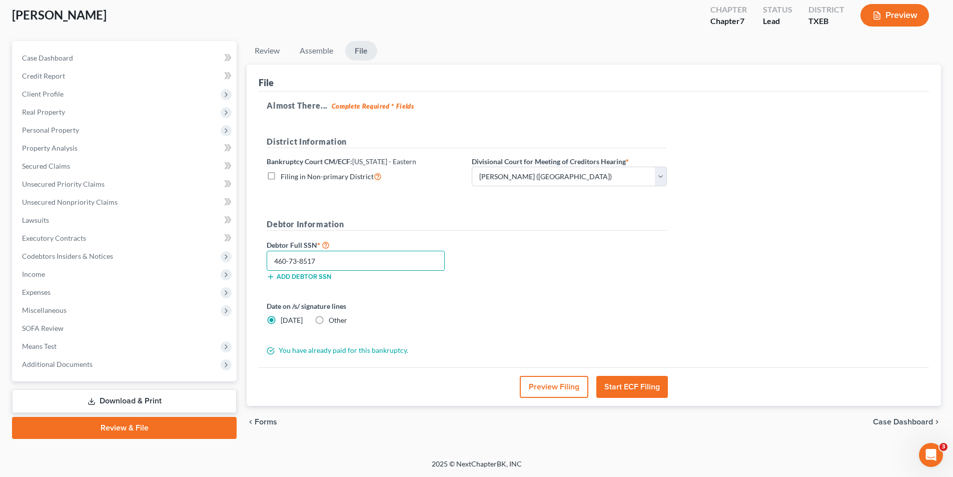
type input "460-73-8517"
click at [544, 385] on button "Preview Filing" at bounding box center [554, 387] width 69 height 22
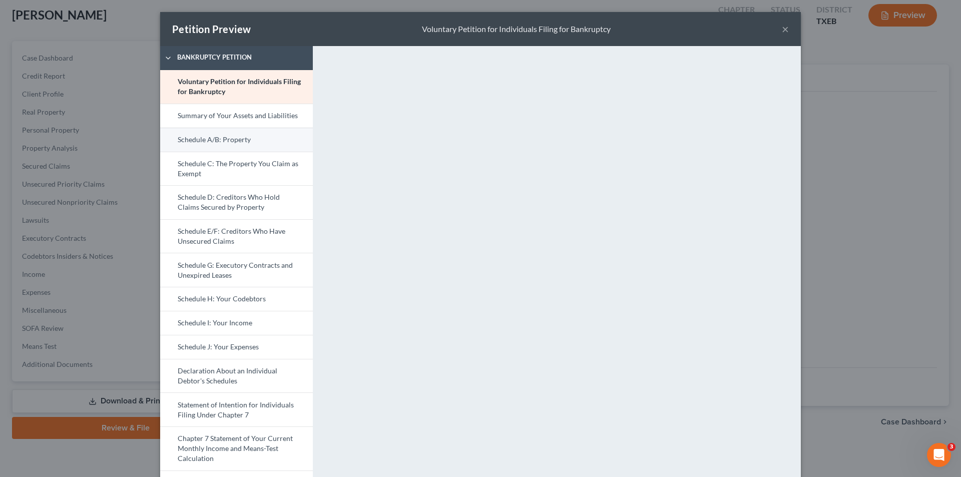
click at [225, 133] on link "Schedule A/B: Property" at bounding box center [236, 140] width 153 height 24
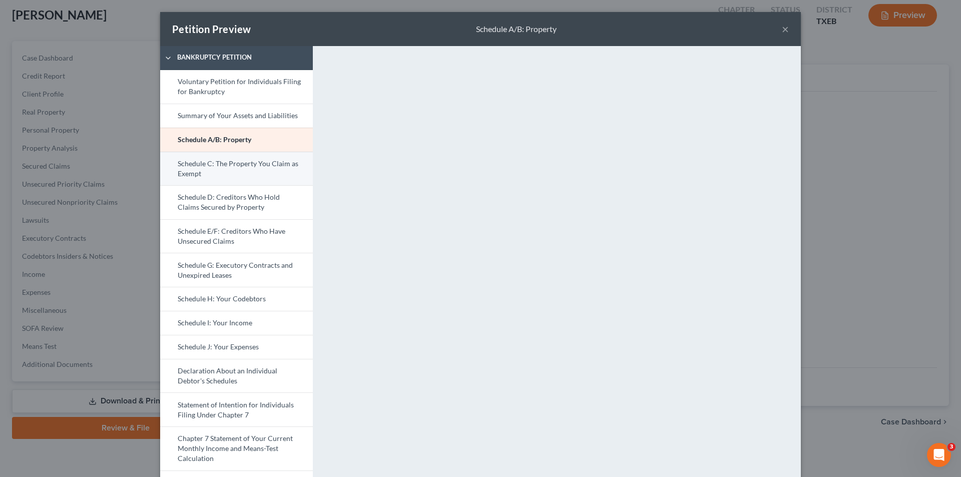
click at [226, 161] on link "Schedule C: The Property You Claim as Exempt" at bounding box center [236, 169] width 153 height 34
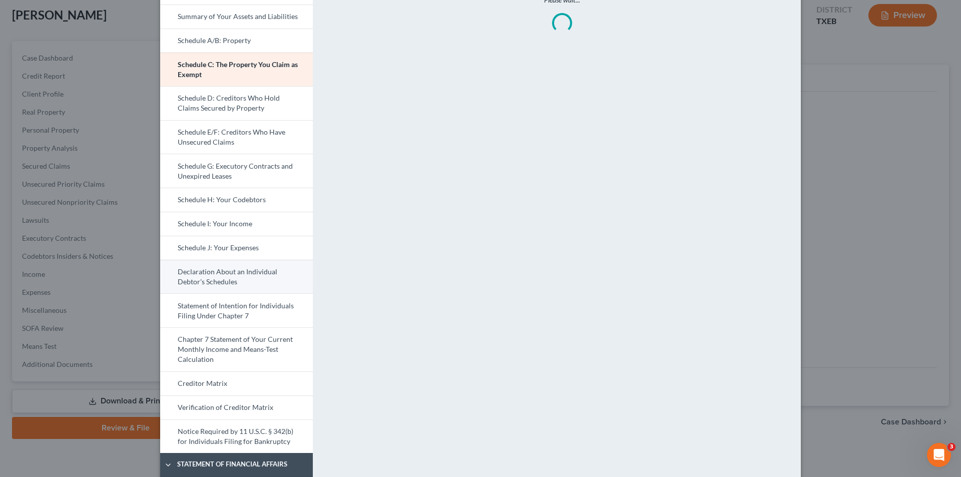
scroll to position [100, 0]
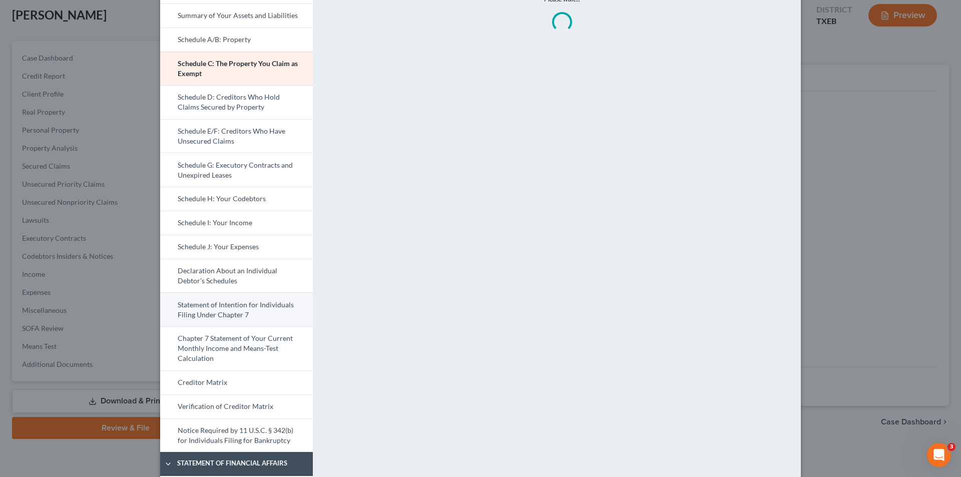
click at [240, 312] on link "Statement of Intention for Individuals Filing Under Chapter 7" at bounding box center [236, 309] width 153 height 34
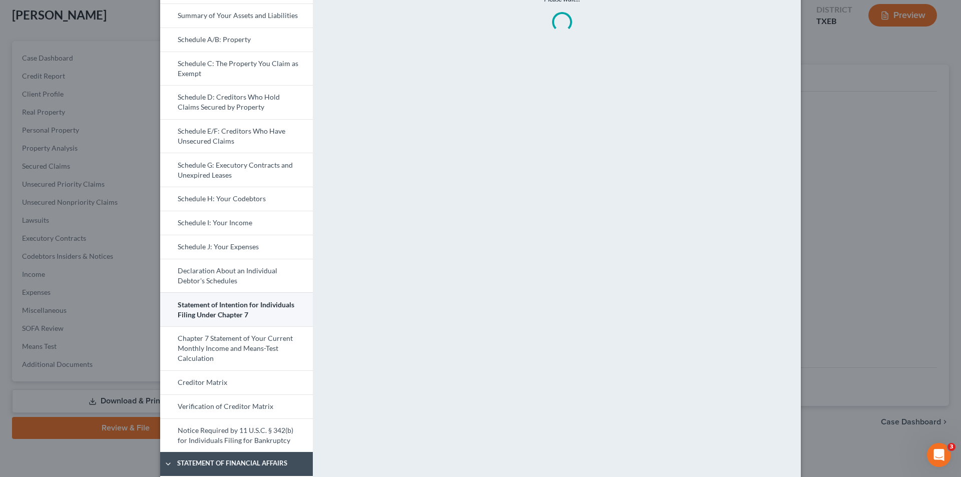
click at [256, 308] on link "Statement of Intention for Individuals Filing Under Chapter 7" at bounding box center [236, 309] width 153 height 34
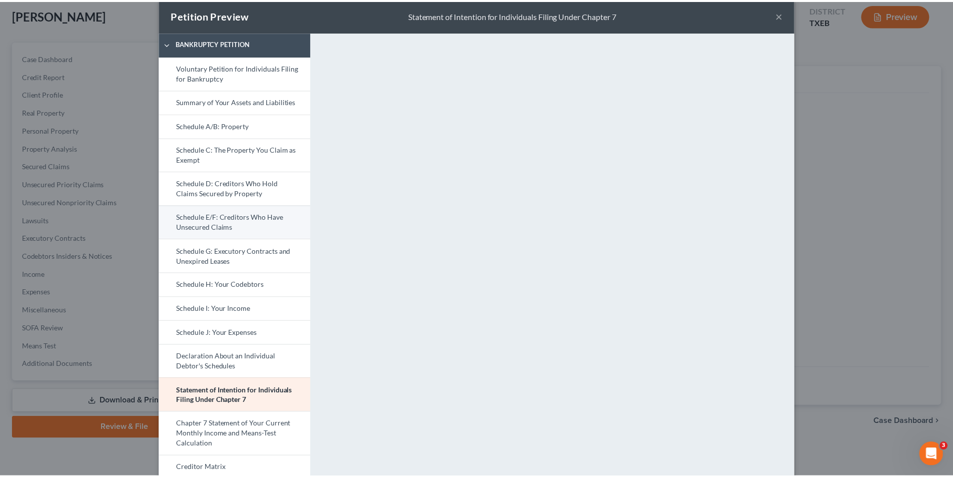
scroll to position [0, 0]
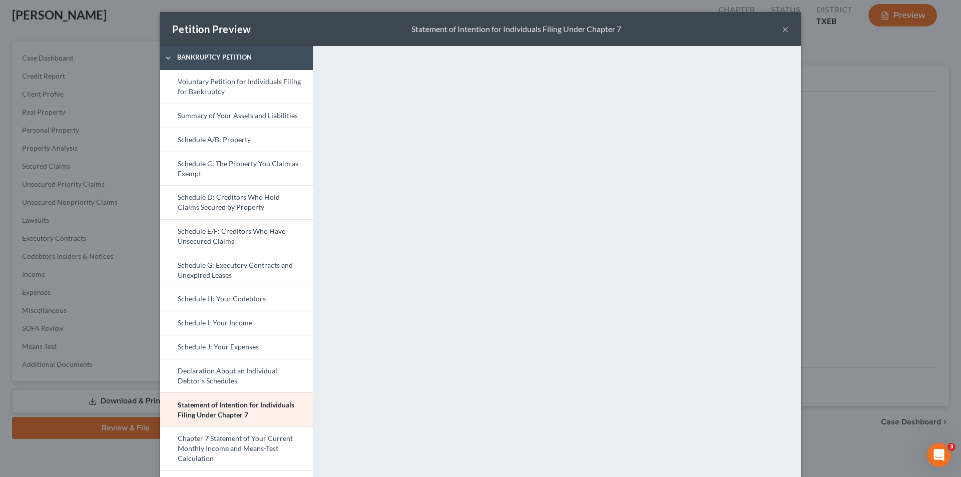
click at [786, 30] on div "Petition Preview Statement of Intention for Individuals Filing Under Chapter 7 ×" at bounding box center [480, 29] width 641 height 34
click at [784, 30] on button "×" at bounding box center [785, 29] width 7 height 12
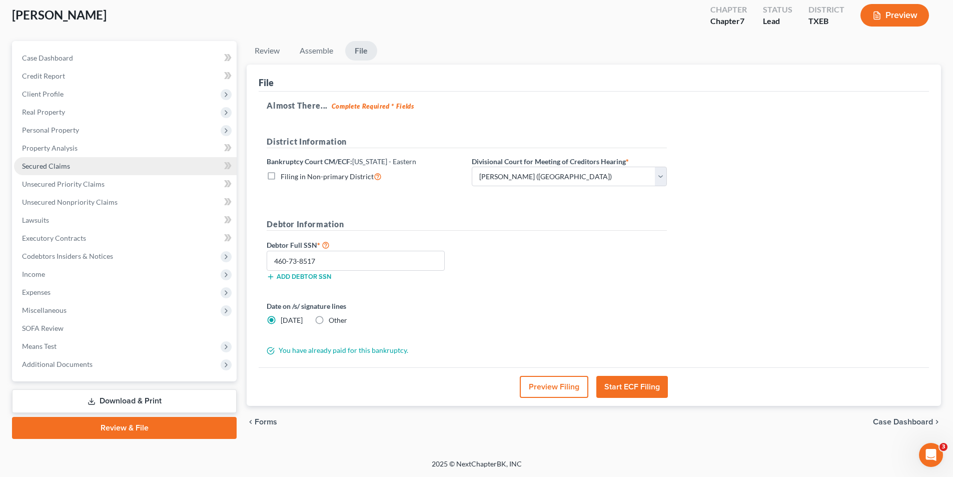
click at [49, 165] on span "Secured Claims" at bounding box center [46, 166] width 48 height 9
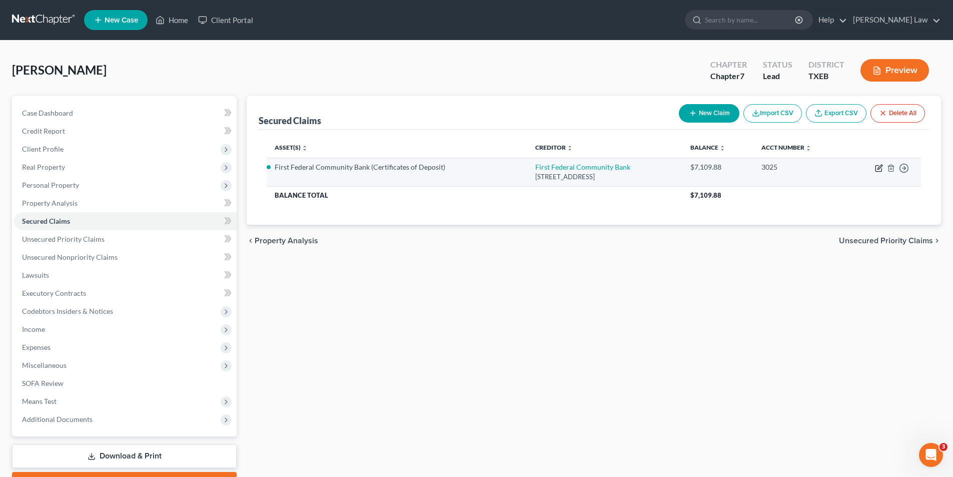
click at [878, 169] on icon "button" at bounding box center [880, 167] width 5 height 5
select select "45"
select select "10"
select select "0"
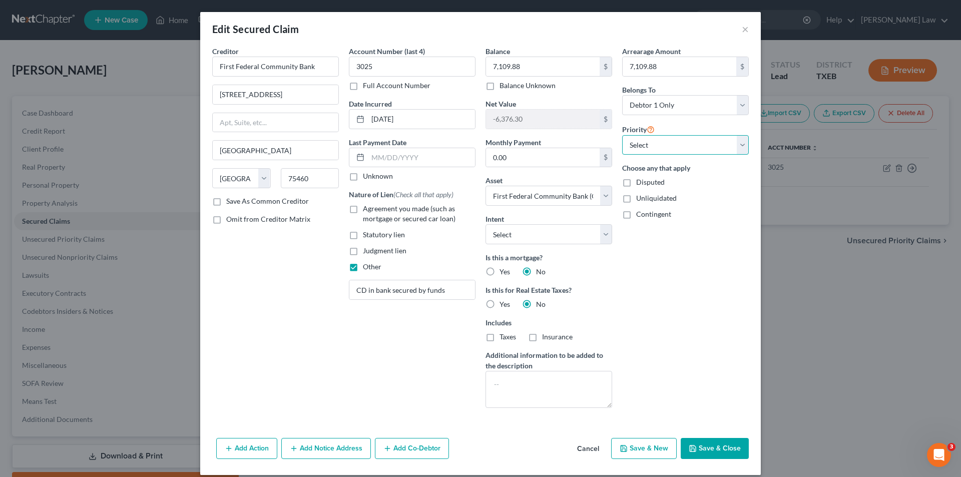
click at [642, 145] on select "Select 1st 2nd 3rd 4th 5th 6th 7th 8th 9th 10th 11th 12th 13th 14th 15th 16th 1…" at bounding box center [685, 145] width 127 height 20
click at [704, 439] on button "Save & Close" at bounding box center [715, 448] width 68 height 21
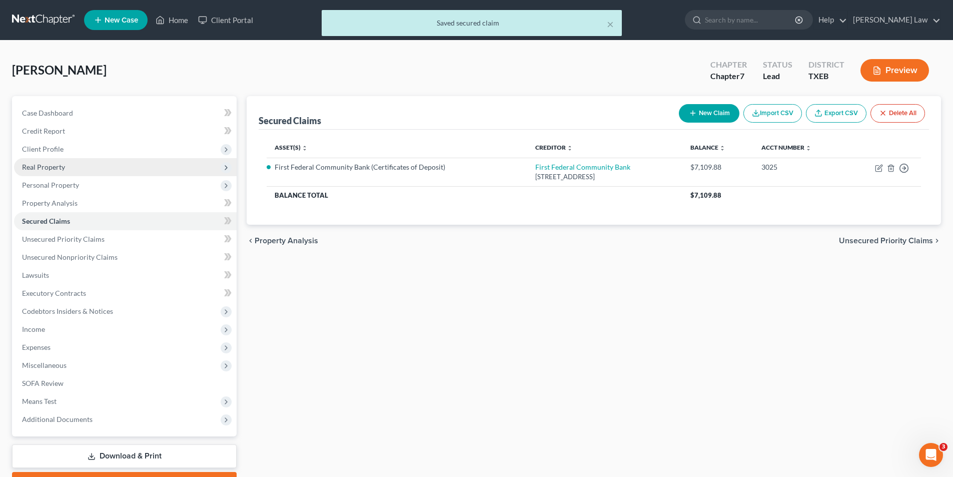
click at [58, 168] on span "Real Property" at bounding box center [43, 167] width 43 height 9
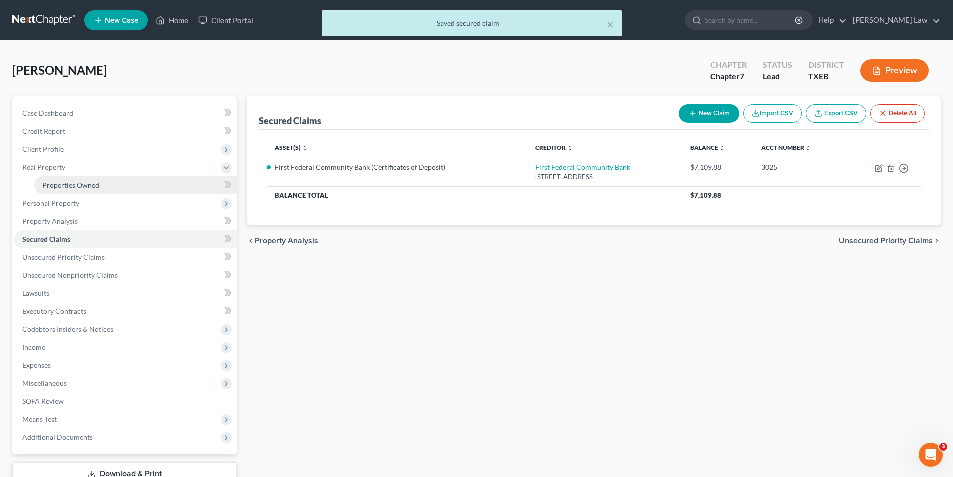
click at [70, 189] on span "Properties Owned" at bounding box center [70, 185] width 57 height 9
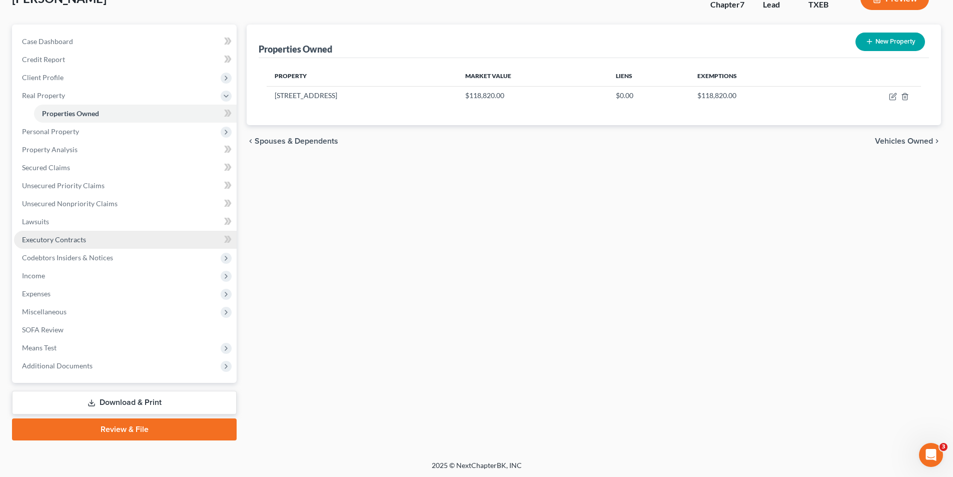
scroll to position [73, 0]
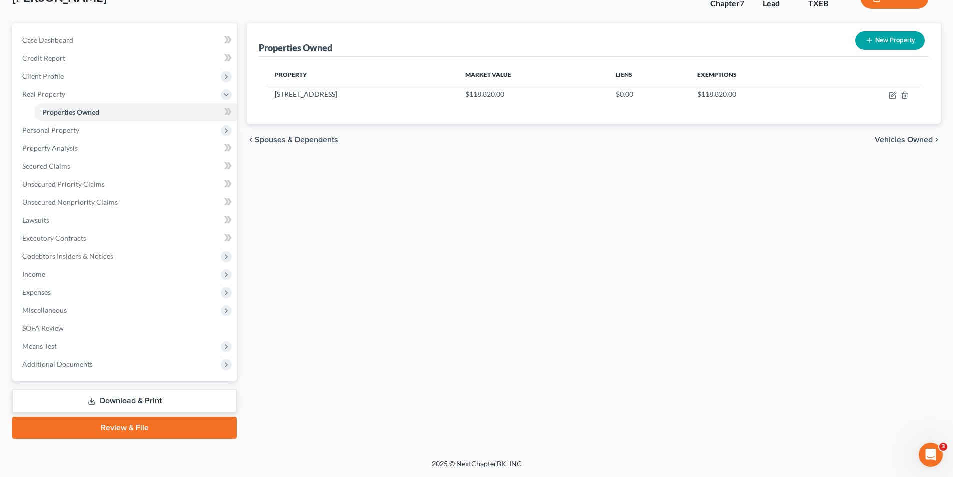
click at [114, 429] on link "Review & File" at bounding box center [124, 428] width 225 height 22
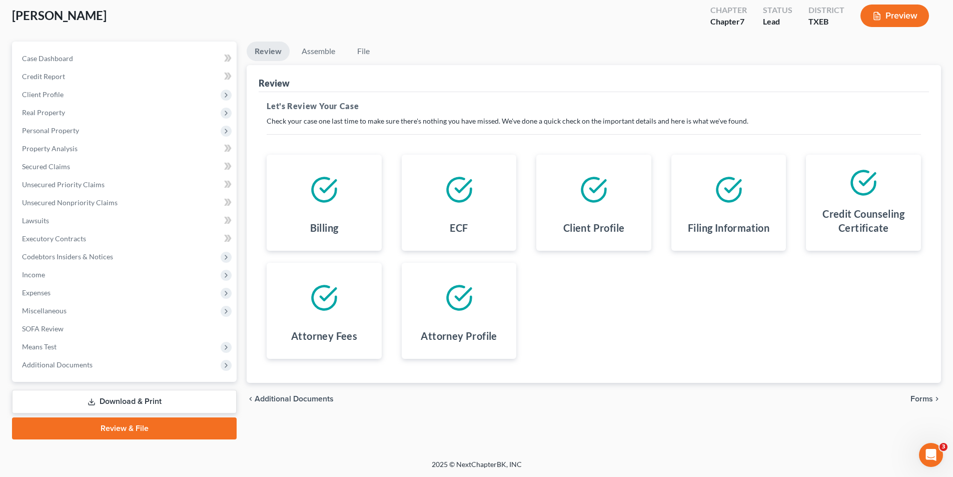
scroll to position [55, 0]
click at [926, 394] on span "Forms" at bounding box center [922, 398] width 23 height 8
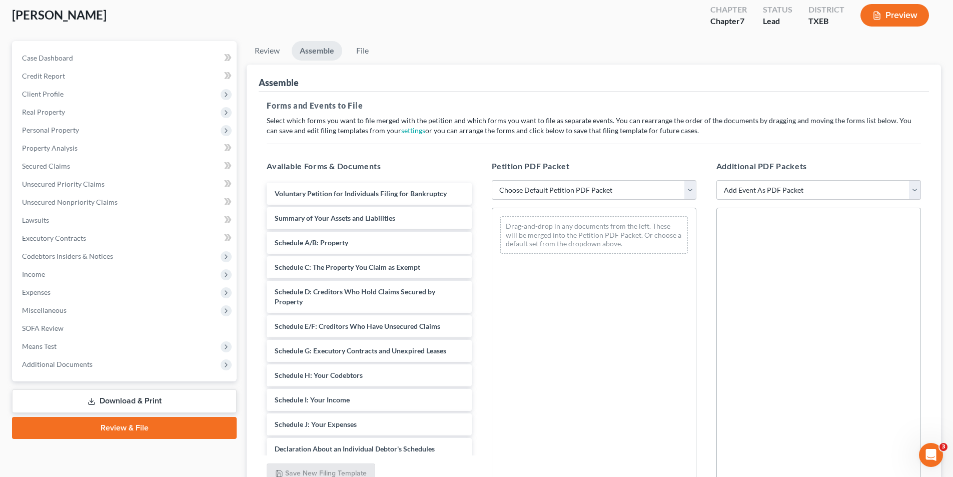
click at [614, 197] on select "Choose Default Petition PDF Packet Emergency Filing (Voluntary Petition and Cre…" at bounding box center [594, 190] width 205 height 20
select select "1"
click at [492, 180] on select "Choose Default Petition PDF Packet Emergency Filing (Voluntary Petition and Cre…" at bounding box center [594, 190] width 205 height 20
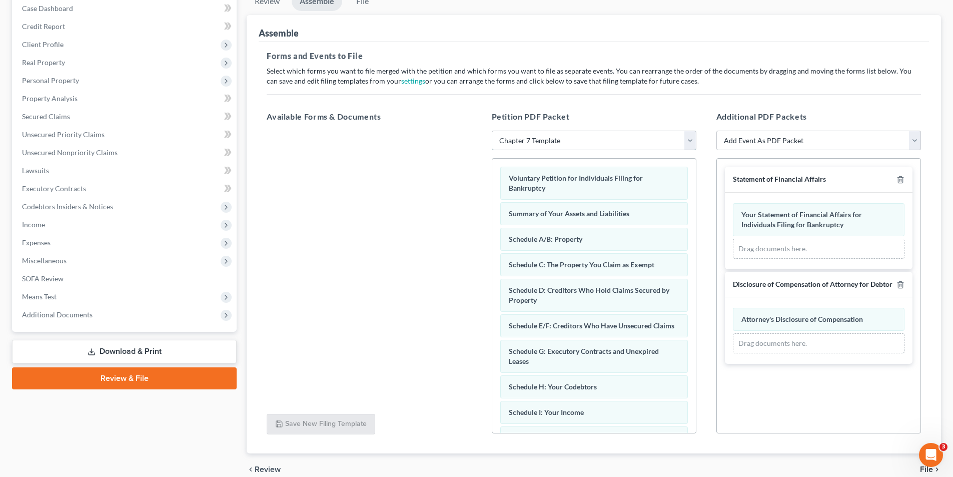
scroll to position [151, 0]
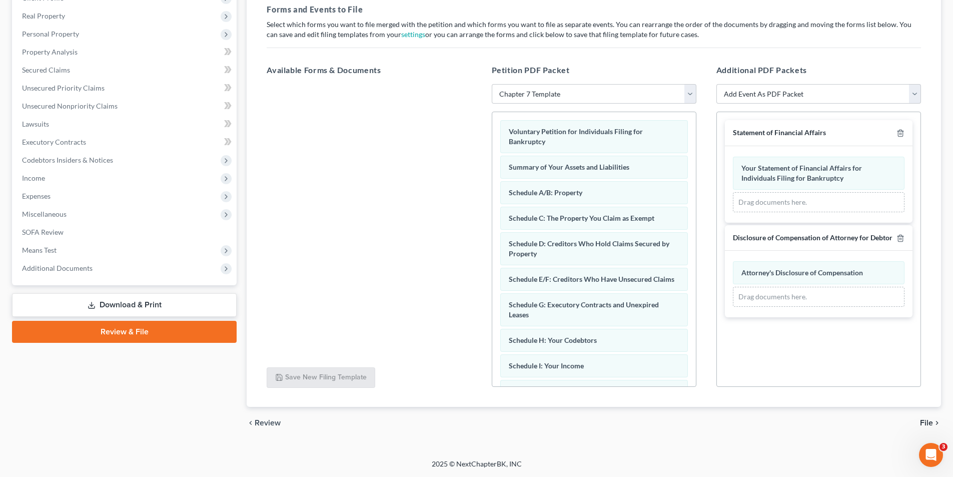
click at [920, 421] on span "File" at bounding box center [926, 423] width 13 height 8
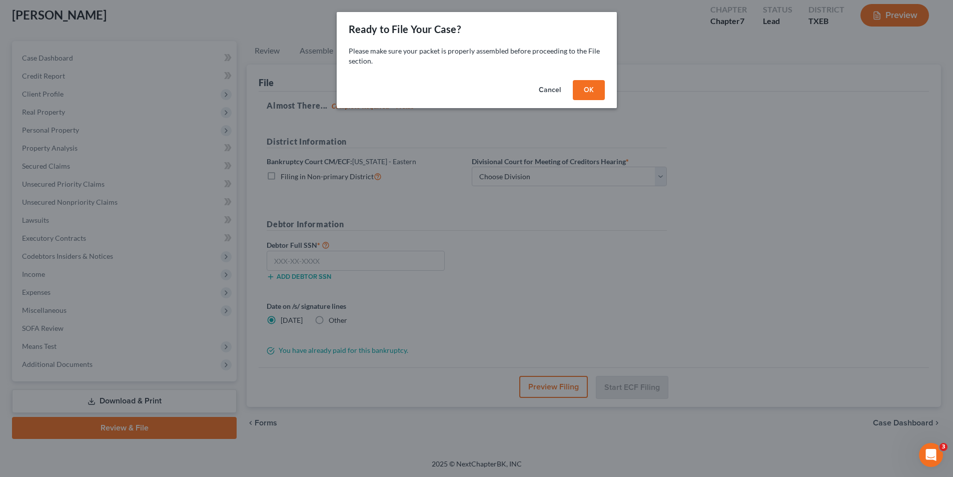
scroll to position [55, 0]
click at [599, 89] on button "OK" at bounding box center [593, 90] width 32 height 20
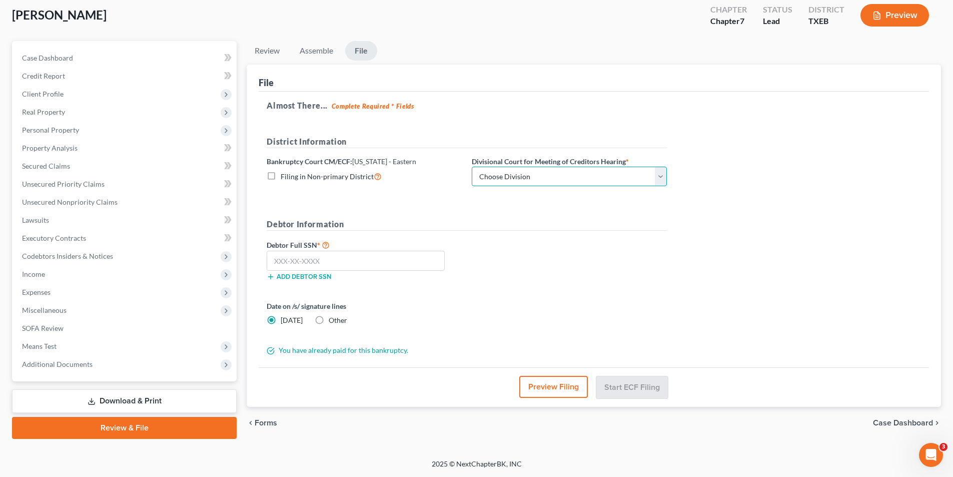
drag, startPoint x: 495, startPoint y: 177, endPoint x: 495, endPoint y: 185, distance: 7.5
click at [495, 177] on select "Choose Division Beaumont Lufkin [PERSON_NAME] ([GEOGRAPHIC_DATA]) Texarkana [PE…" at bounding box center [569, 177] width 195 height 20
select select "3"
click at [472, 167] on select "Choose Division Beaumont Lufkin [PERSON_NAME] ([GEOGRAPHIC_DATA]) Texarkana [PE…" at bounding box center [569, 177] width 195 height 20
click at [328, 260] on input "text" at bounding box center [356, 261] width 178 height 20
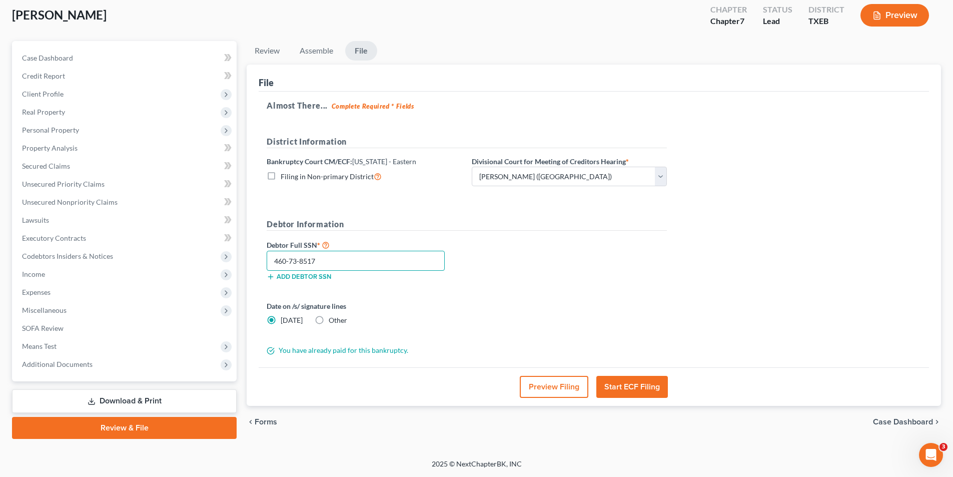
type input "460-73-8517"
click at [605, 383] on button "Start ECF Filing" at bounding box center [633, 387] width 72 height 22
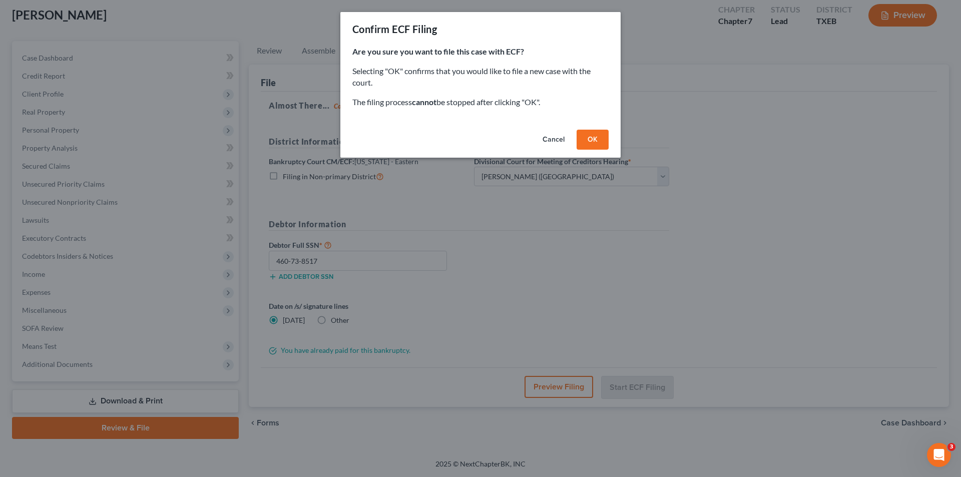
click at [589, 141] on button "OK" at bounding box center [593, 140] width 32 height 20
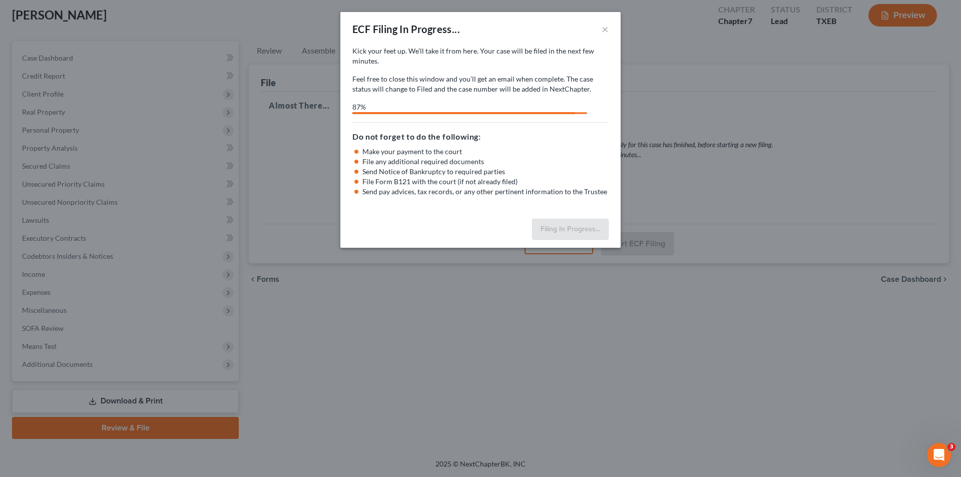
select select "3"
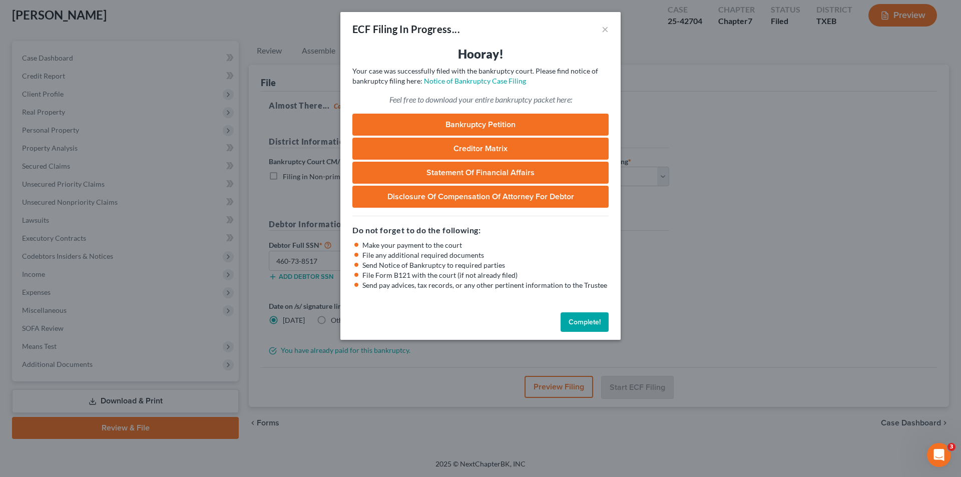
click at [586, 324] on button "Complete!" at bounding box center [585, 322] width 48 height 20
